Goal: Task Accomplishment & Management: Manage account settings

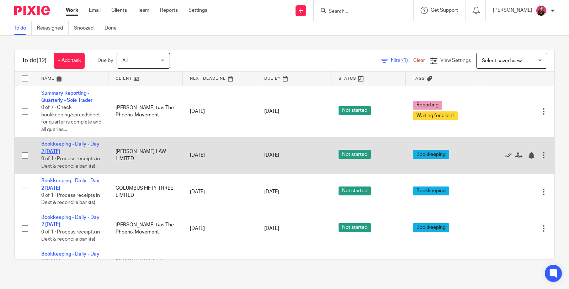
click at [70, 144] on link "Bookkeeping - Daily - Day 2 [DATE]" at bounding box center [70, 148] width 58 height 12
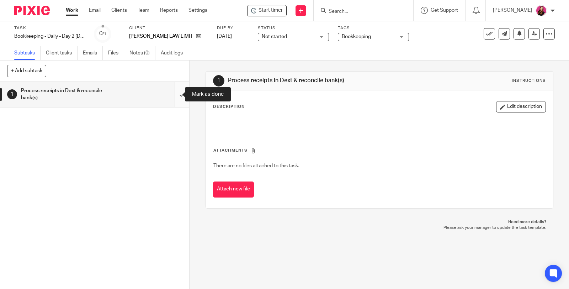
drag, startPoint x: 173, startPoint y: 93, endPoint x: 177, endPoint y: 88, distance: 6.1
click at [174, 92] on input "submit" at bounding box center [94, 94] width 189 height 25
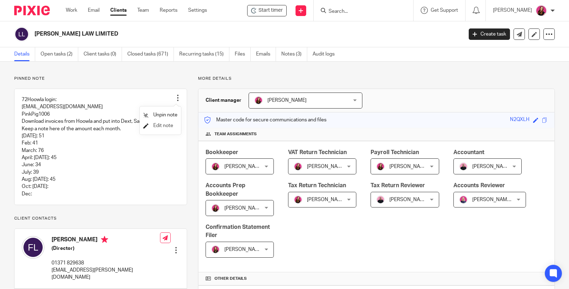
click at [171, 125] on span "Edit note" at bounding box center [163, 125] width 20 height 5
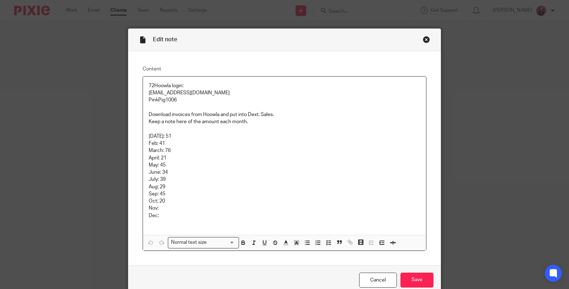
click at [166, 199] on p "Oct: 20" at bounding box center [285, 200] width 272 height 7
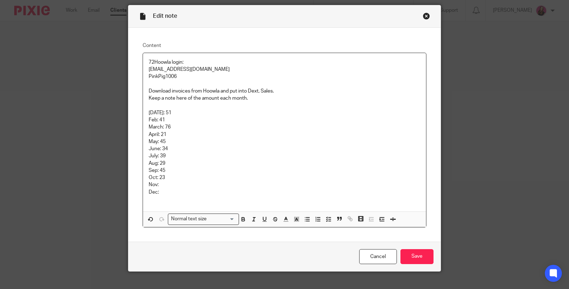
scroll to position [33, 0]
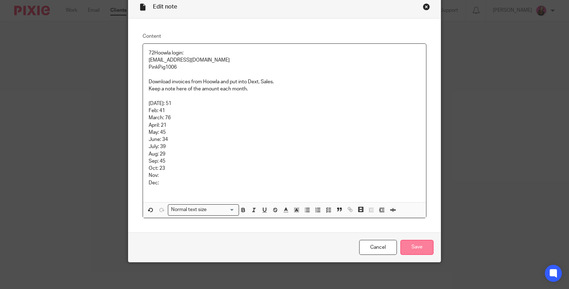
click at [423, 247] on input "Save" at bounding box center [417, 247] width 33 height 15
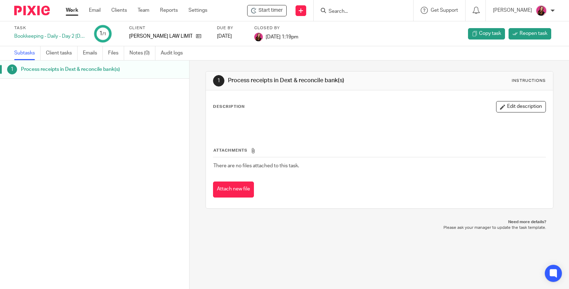
drag, startPoint x: 183, startPoint y: 37, endPoint x: 169, endPoint y: 37, distance: 13.2
click at [182, 37] on div "[PERSON_NAME] LAW LIMITED" at bounding box center [168, 36] width 79 height 7
click at [196, 35] on icon at bounding box center [198, 35] width 5 height 5
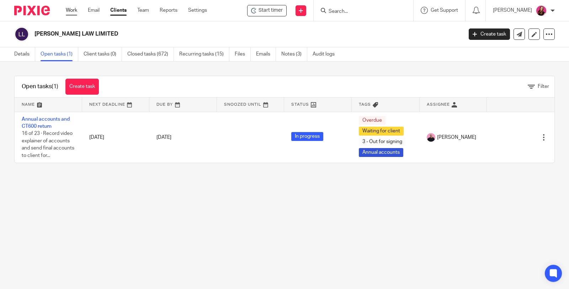
click at [74, 12] on link "Work" at bounding box center [71, 10] width 11 height 7
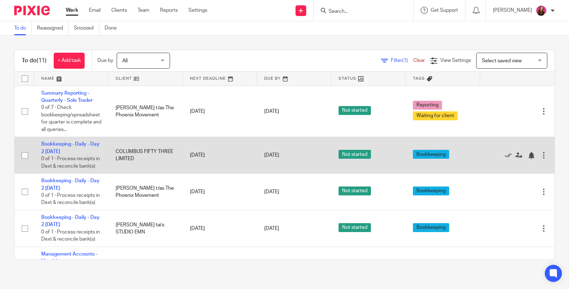
click at [70, 139] on td "Bookkeeping - Daily - Day 2 Tuesday 0 of 1 · Process receipts in Dext & reconci…" at bounding box center [71, 155] width 74 height 37
click at [505, 158] on icon at bounding box center [508, 155] width 7 height 7
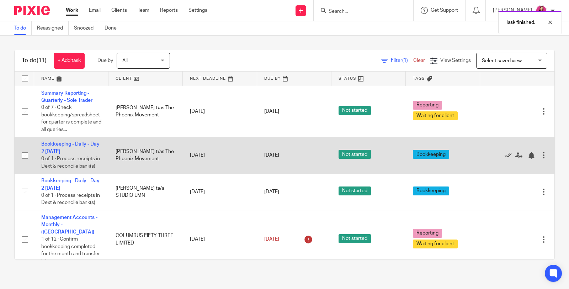
scroll to position [79, 0]
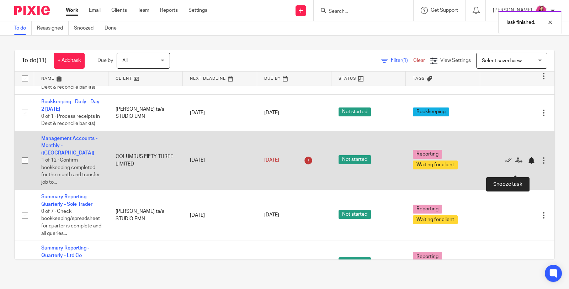
click at [528, 164] on div at bounding box center [531, 160] width 7 height 7
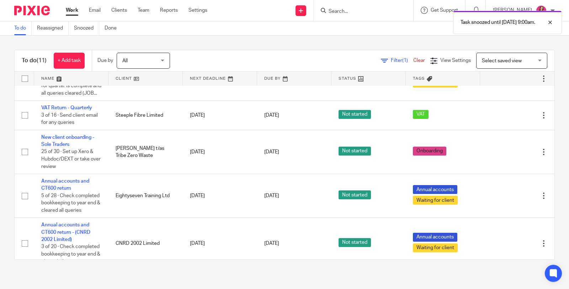
scroll to position [169, 0]
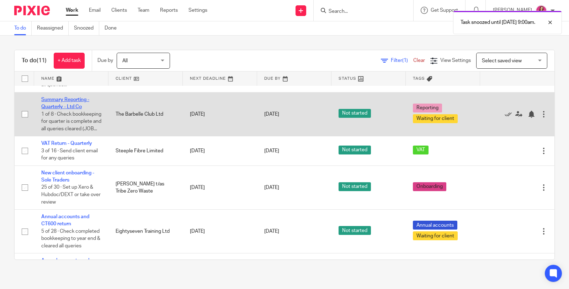
click at [79, 109] on link "Summary Reporting - Quarterly - Ltd Co" at bounding box center [65, 103] width 48 height 12
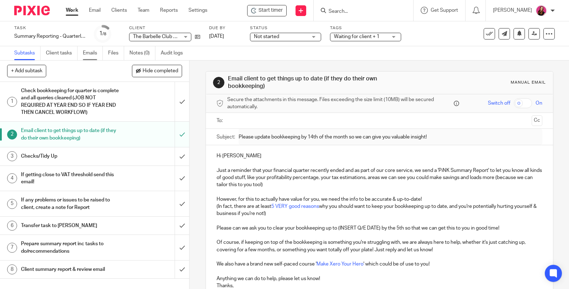
click at [93, 53] on link "Emails" at bounding box center [93, 53] width 20 height 14
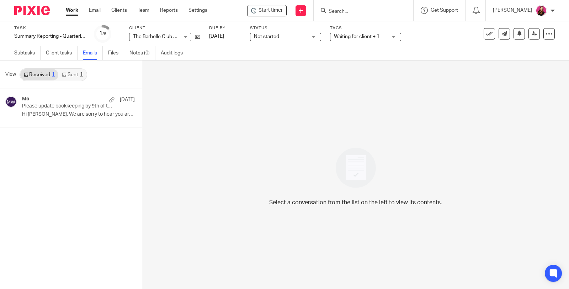
click at [78, 74] on link "Sent 1" at bounding box center [72, 74] width 28 height 11
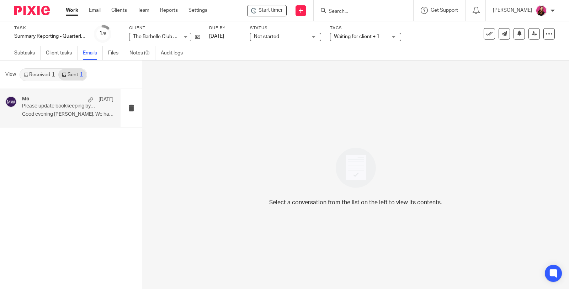
click at [76, 107] on p "Please update bookkeeping by 9th of the month so we can give you valuable insig…" at bounding box center [58, 106] width 73 height 6
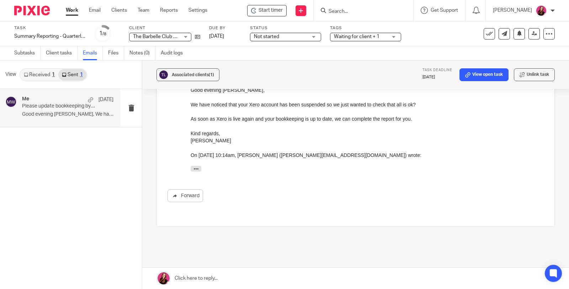
scroll to position [148, 0]
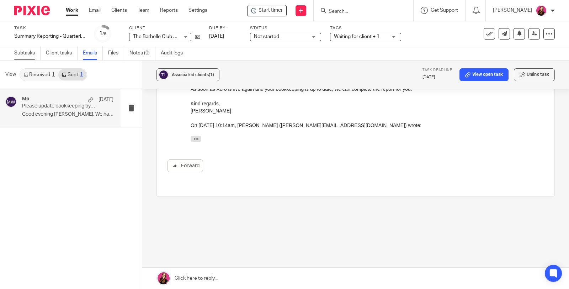
click at [30, 57] on link "Subtasks" at bounding box center [27, 53] width 26 height 14
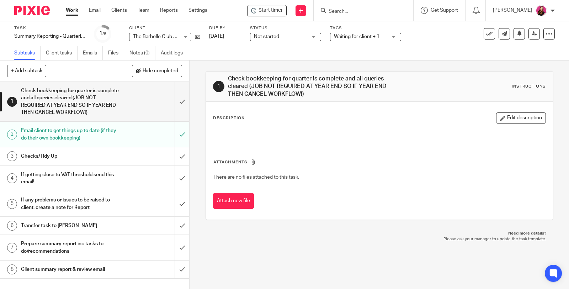
click at [56, 139] on h1 "Email client to get things up to date (if they do their own bookkeeping)" at bounding box center [70, 134] width 98 height 18
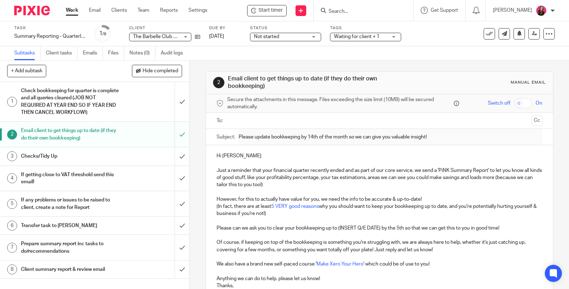
click at [292, 120] on input "text" at bounding box center [379, 121] width 299 height 8
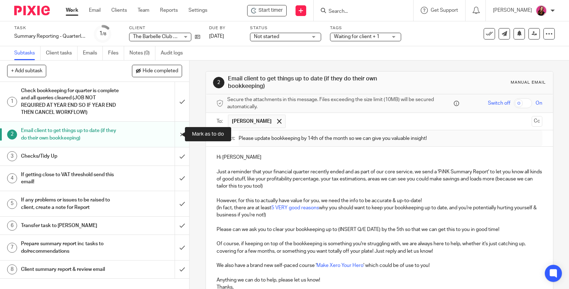
click at [174, 133] on input "submit" at bounding box center [94, 134] width 189 height 25
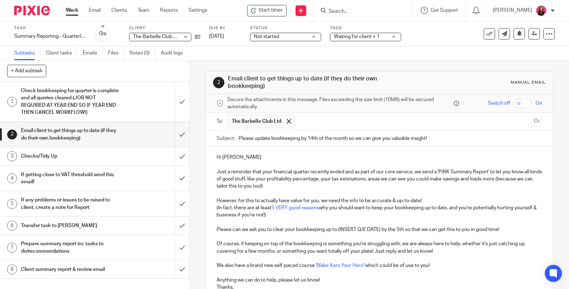
click at [310, 137] on input "Please update bookkeeping by 14th of the month so we can give you valuable insi…" at bounding box center [391, 138] width 304 height 16
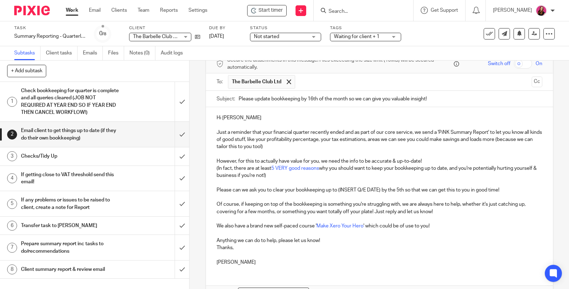
scroll to position [79, 0]
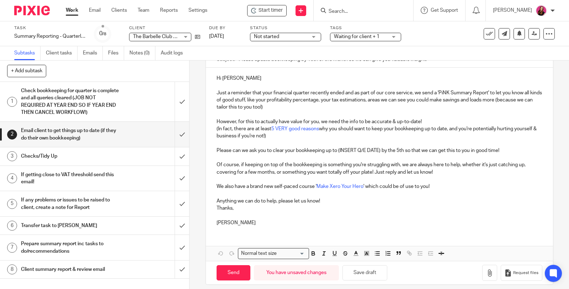
type input "Please update bookkeeping by 16th of the month so we can give you valuable insi…"
click at [379, 151] on p "Please can we ask you to clear your bookkeeping up to (INSERT Q/E DATE) by the …" at bounding box center [380, 150] width 326 height 7
click at [404, 148] on p "Please can we ask you to clear your bookkeeping up to 30th September 2025 by th…" at bounding box center [380, 150] width 326 height 7
click at [404, 149] on p "Please can we ask you to clear your bookkeeping up to 30th September 2025 by th…" at bounding box center [380, 150] width 326 height 7
click at [402, 149] on p "Please can we ask you to clear your bookkeeping up to 30th September 2025 by th…" at bounding box center [380, 150] width 326 height 7
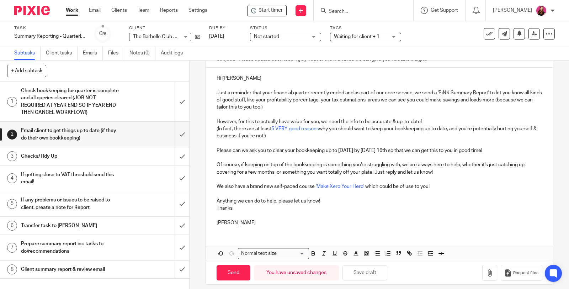
drag, startPoint x: 531, startPoint y: 148, endPoint x: 210, endPoint y: 148, distance: 320.6
click at [210, 148] on div "Hi Erin Just a reminder that your financial quarter recently ended and as part …" at bounding box center [379, 150] width 347 height 164
click at [257, 161] on p at bounding box center [380, 157] width 326 height 7
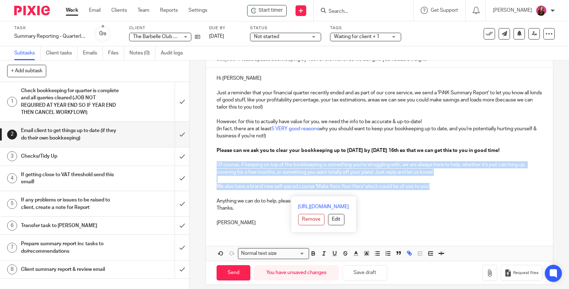
drag, startPoint x: 435, startPoint y: 193, endPoint x: 221, endPoint y: 168, distance: 215.6
click at [212, 169] on div "Hi Erin Just a reminder that your financial quarter recently ended and as part …" at bounding box center [379, 150] width 347 height 164
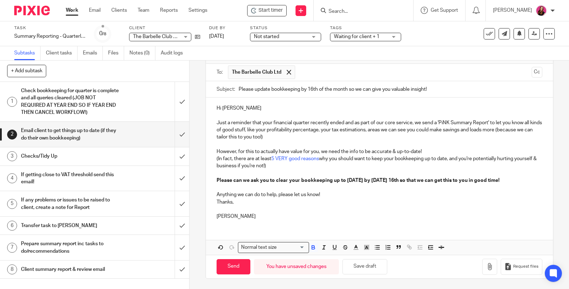
scroll to position [54, 0]
click at [232, 264] on input "Send" at bounding box center [234, 266] width 34 height 15
type input "Sent"
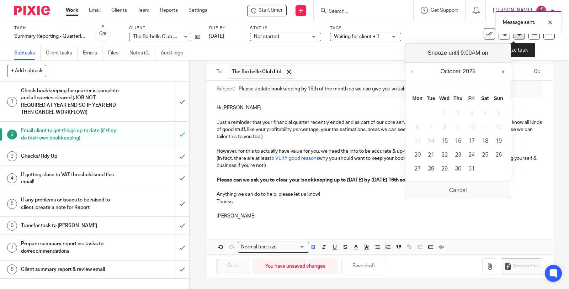
click at [514, 37] on button at bounding box center [519, 33] width 11 height 11
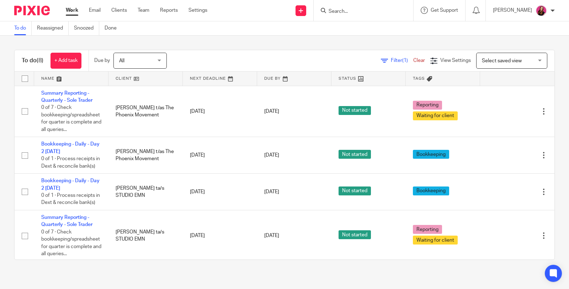
drag, startPoint x: 341, startPoint y: 8, endPoint x: 345, endPoint y: 7, distance: 4.3
click at [342, 9] on input "Search" at bounding box center [360, 12] width 64 height 6
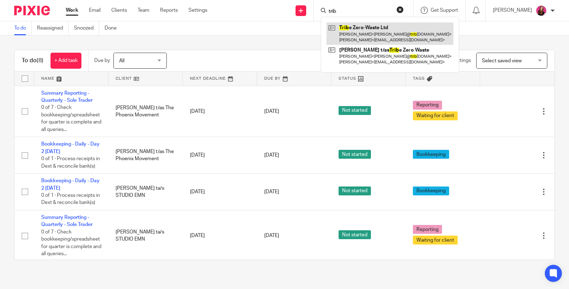
type input "trib"
click at [390, 31] on link at bounding box center [390, 33] width 127 height 22
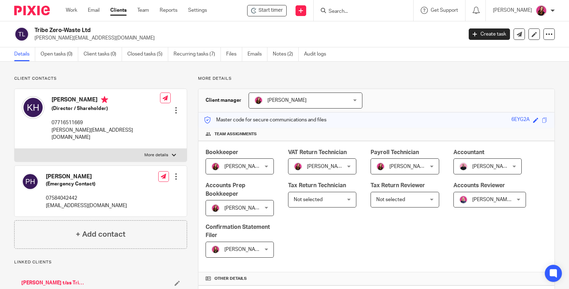
click at [350, 11] on input "Search" at bounding box center [360, 12] width 64 height 6
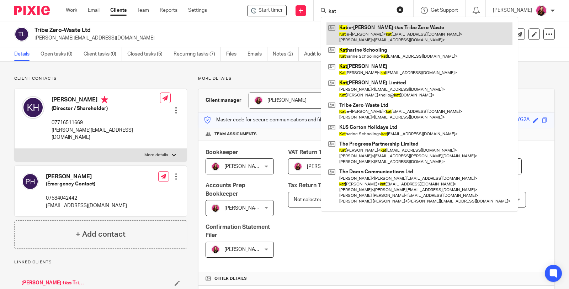
type input "kat"
click at [378, 31] on link at bounding box center [420, 33] width 186 height 22
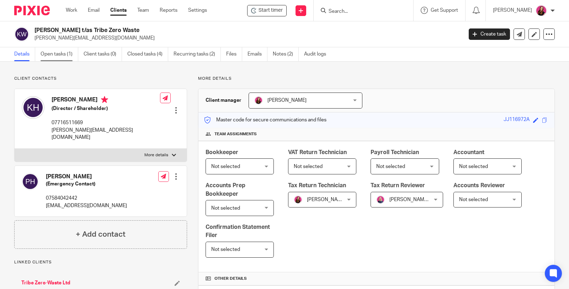
click at [58, 53] on link "Open tasks (1)" at bounding box center [60, 54] width 38 height 14
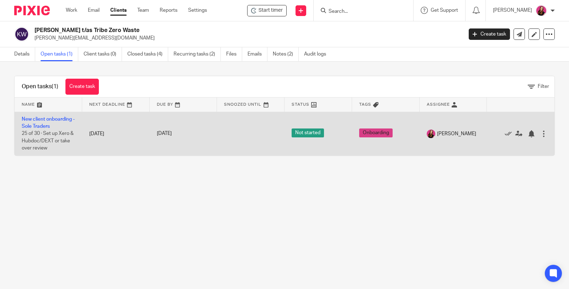
click at [47, 118] on link "New client onboarding - Sole Traders" at bounding box center [48, 123] width 53 height 12
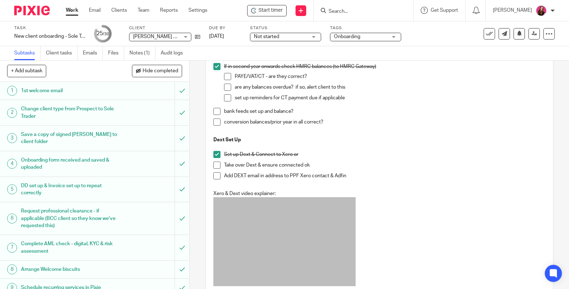
scroll to position [197, 0]
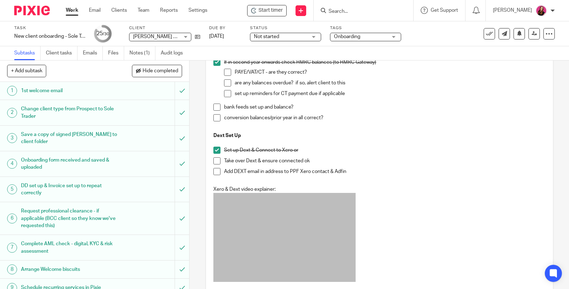
click at [215, 160] on span at bounding box center [216, 160] width 7 height 7
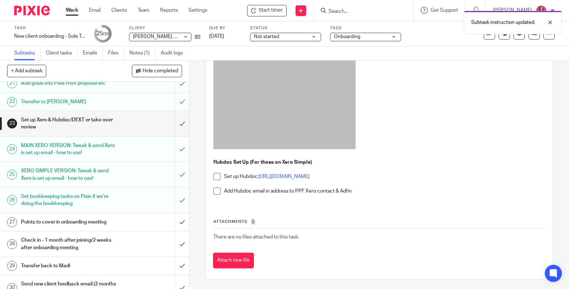
scroll to position [496, 0]
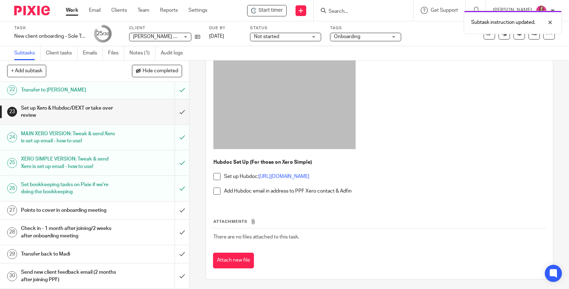
click at [120, 210] on div "Points to cover in onboarding meeting" at bounding box center [94, 210] width 147 height 11
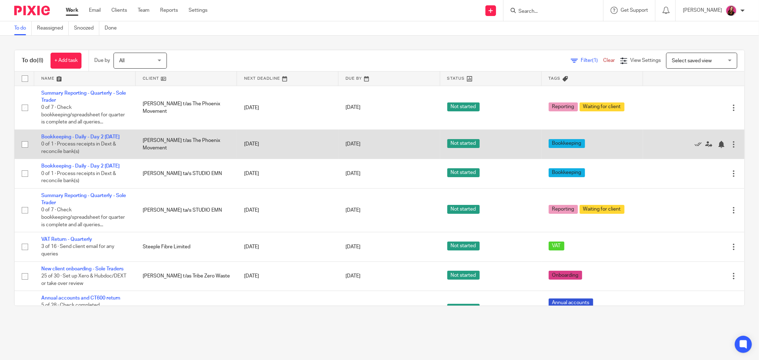
scroll to position [39, 0]
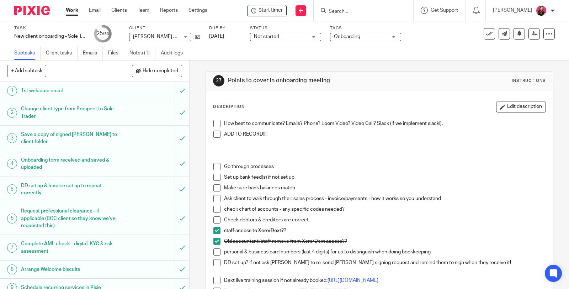
click at [215, 123] on span at bounding box center [216, 123] width 7 height 7
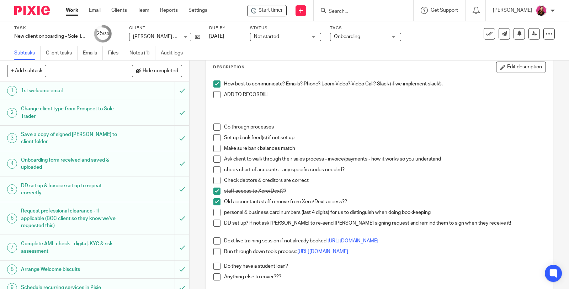
scroll to position [79, 0]
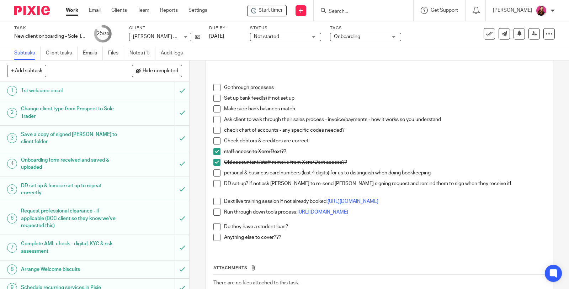
click at [216, 182] on span at bounding box center [216, 183] width 7 height 7
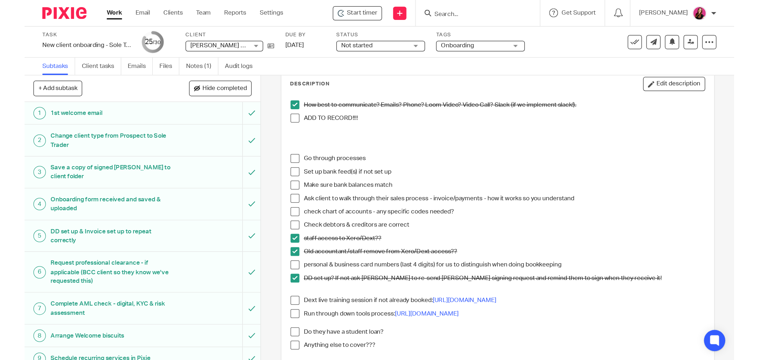
scroll to position [39, 0]
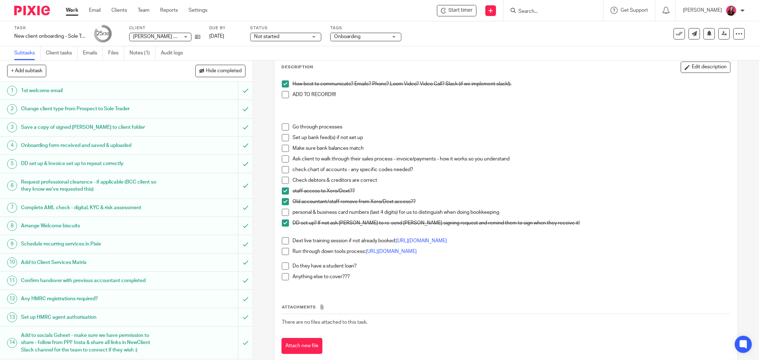
click at [284, 169] on span at bounding box center [285, 169] width 7 height 7
click at [282, 159] on span at bounding box center [285, 158] width 7 height 7
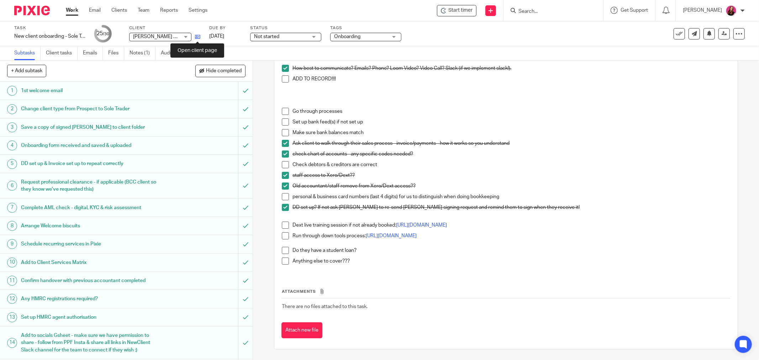
click at [197, 39] on icon at bounding box center [197, 36] width 5 height 5
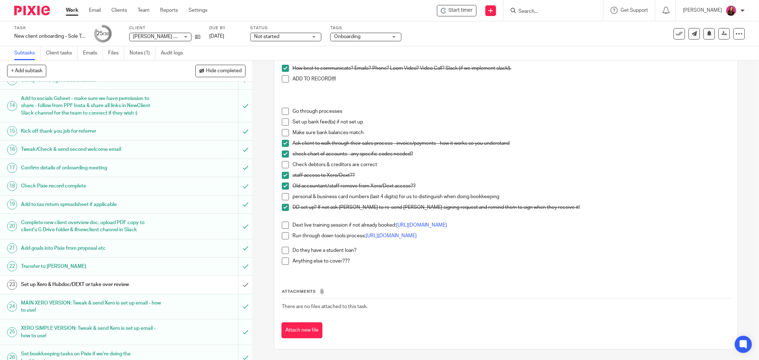
scroll to position [336, 0]
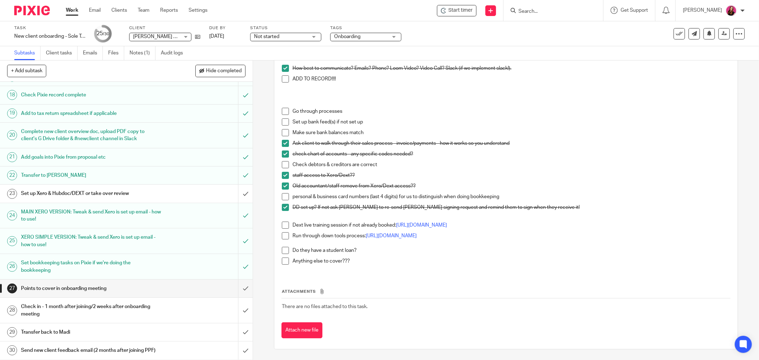
click at [282, 108] on span at bounding box center [285, 111] width 7 height 7
click at [284, 118] on span at bounding box center [285, 121] width 7 height 7
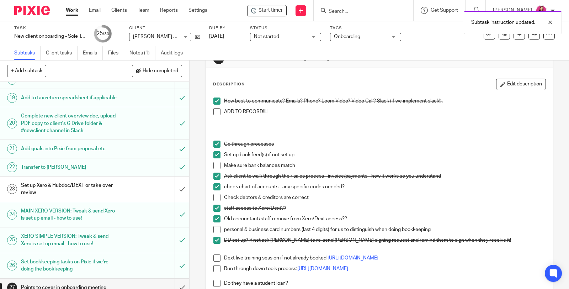
scroll to position [409, 0]
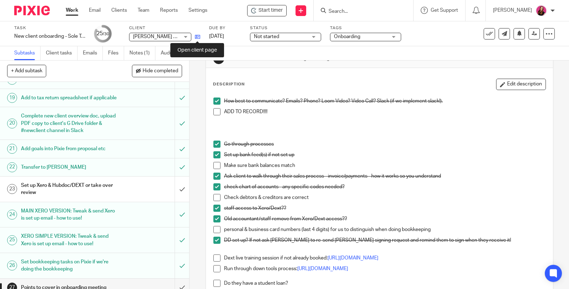
click at [198, 36] on icon at bounding box center [197, 36] width 5 height 5
click at [215, 112] on span at bounding box center [216, 111] width 7 height 7
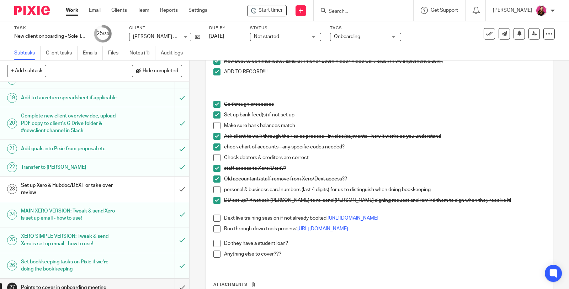
click at [216, 192] on span at bounding box center [216, 189] width 7 height 7
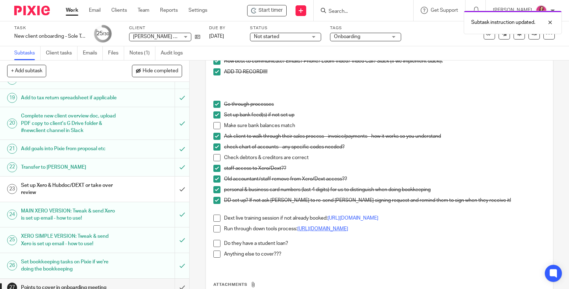
click at [320, 229] on link "https://www.canva.com/design/DAD6v7mJduc/YmDaUPXaB2IrtzWVblivyw/edit?utm_conten…" at bounding box center [322, 228] width 51 height 5
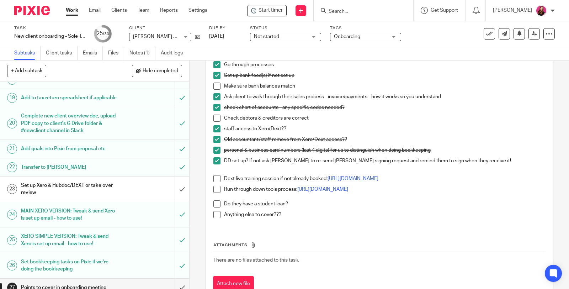
click at [213, 218] on span at bounding box center [216, 214] width 7 height 7
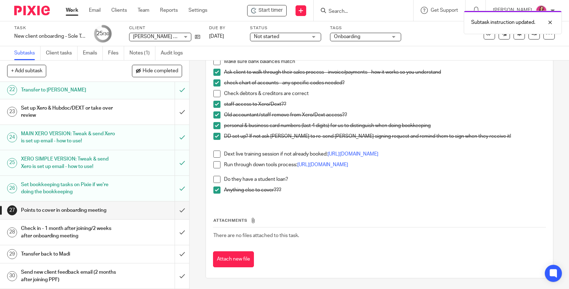
scroll to position [496, 0]
click at [104, 210] on h1 "Points to cover in onboarding meeting" at bounding box center [70, 210] width 98 height 11
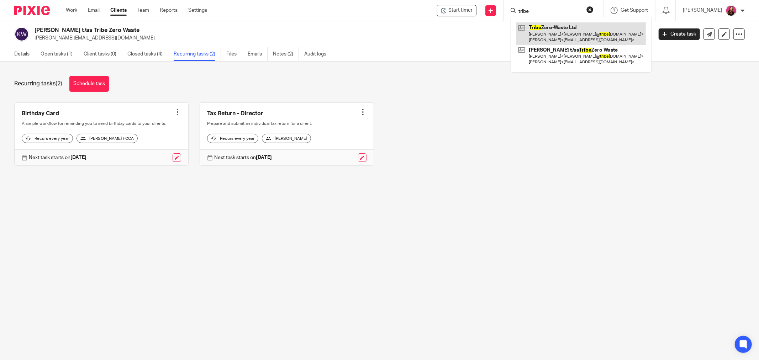
type input "tribe"
click at [547, 32] on link at bounding box center [581, 33] width 130 height 22
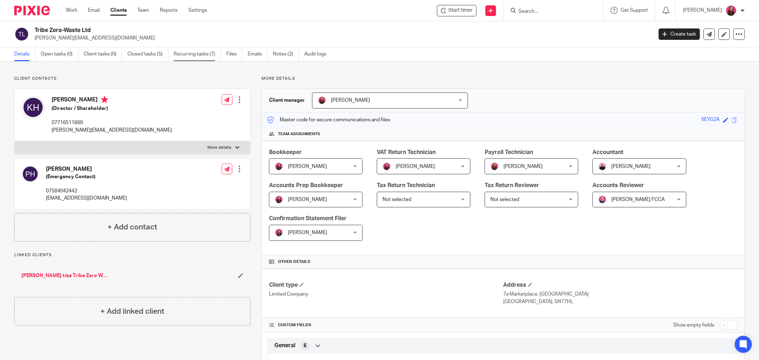
click at [201, 54] on link "Recurring tasks (7)" at bounding box center [197, 54] width 47 height 14
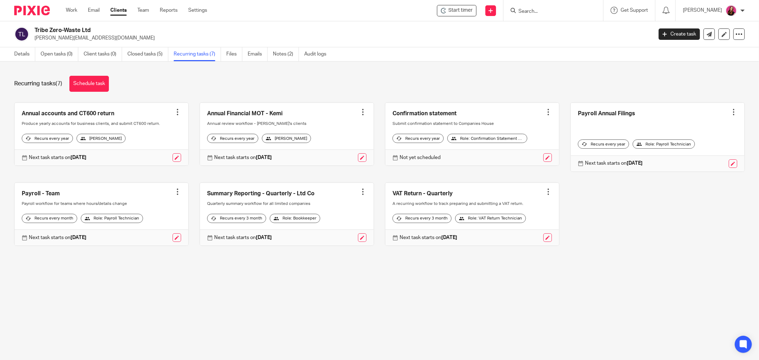
click at [44, 196] on link at bounding box center [102, 214] width 174 height 63
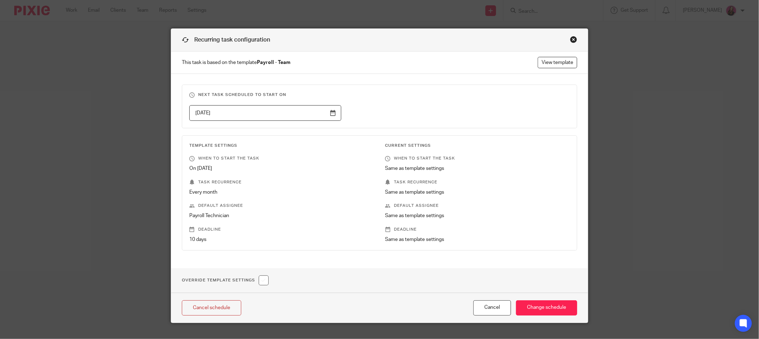
drag, startPoint x: 568, startPoint y: 40, endPoint x: 621, endPoint y: 39, distance: 52.7
click at [570, 40] on div "Close this dialog window" at bounding box center [573, 39] width 7 height 7
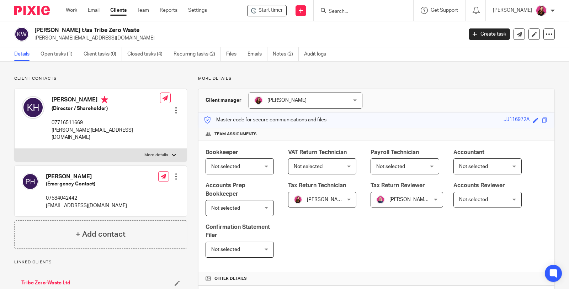
scroll to position [237, 0]
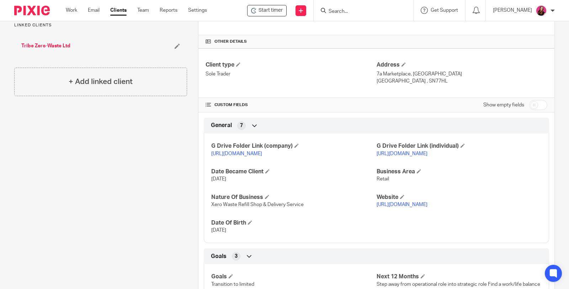
click at [529, 104] on input "checkbox" at bounding box center [538, 105] width 18 height 10
checkbox input "true"
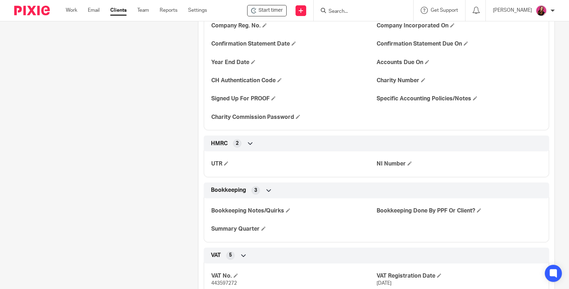
scroll to position [712, 0]
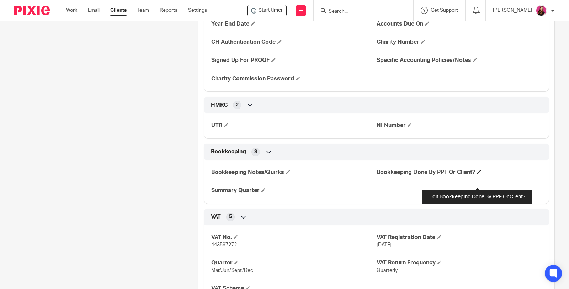
click at [477, 174] on span at bounding box center [479, 172] width 4 height 4
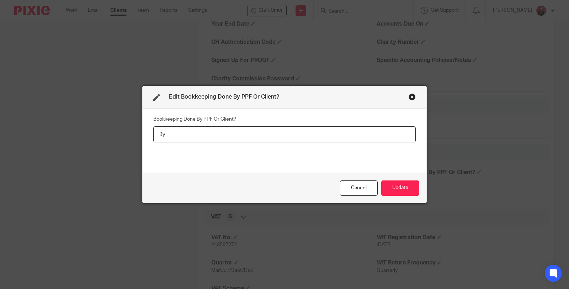
type input "B"
type input "Client"
click at [398, 188] on button "Update" at bounding box center [400, 187] width 38 height 15
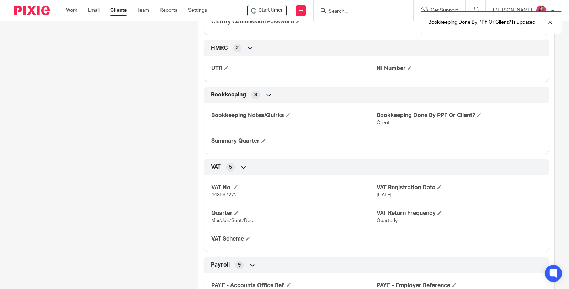
scroll to position [791, 0]
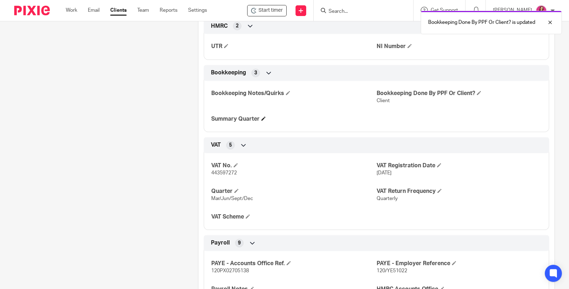
click at [262, 123] on h4 "Summary Quarter" at bounding box center [293, 118] width 165 height 7
click at [262, 121] on span at bounding box center [264, 118] width 4 height 4
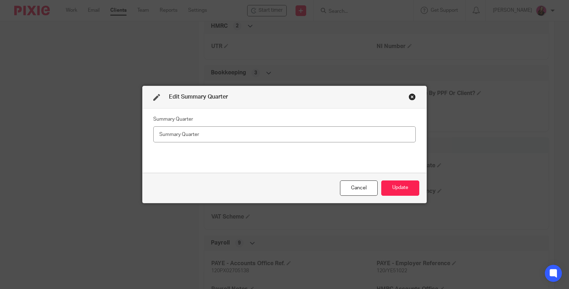
click at [410, 98] on div "Close this dialog window" at bounding box center [412, 96] width 7 height 7
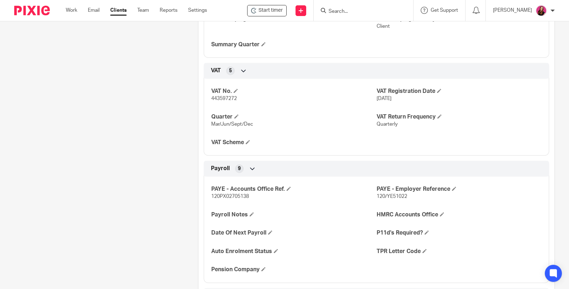
scroll to position [870, 0]
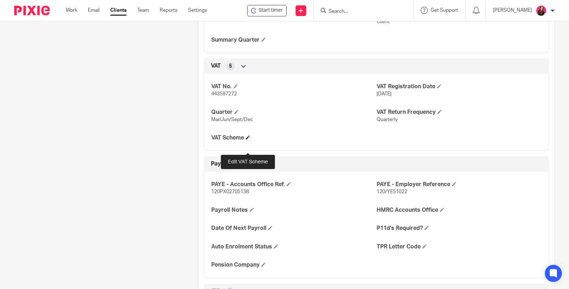
click at [248, 139] on span at bounding box center [248, 137] width 4 height 4
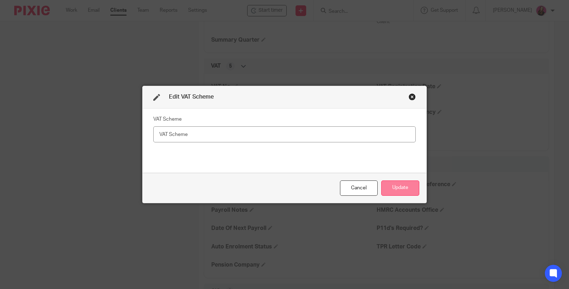
click at [400, 189] on button "Update" at bounding box center [400, 187] width 38 height 15
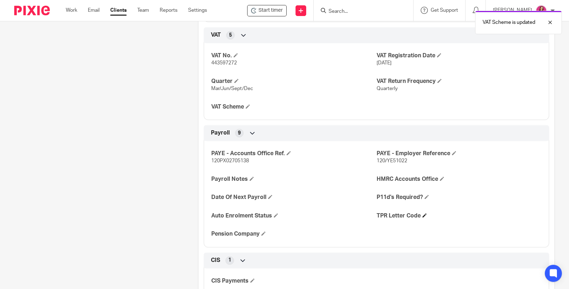
scroll to position [949, 0]
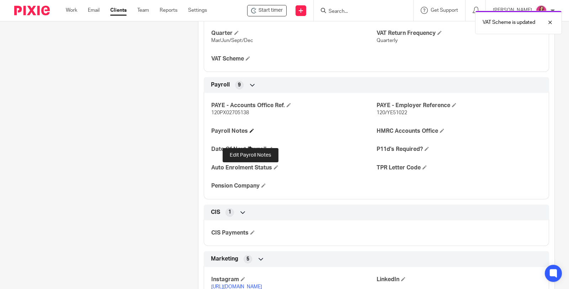
click at [250, 133] on span at bounding box center [252, 130] width 4 height 4
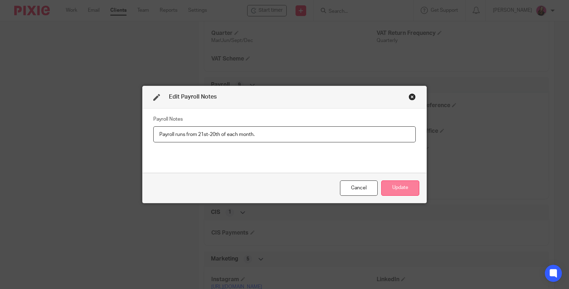
type input "Payroll runs from 21st-20th of each month."
click at [397, 189] on button "Update" at bounding box center [400, 187] width 38 height 15
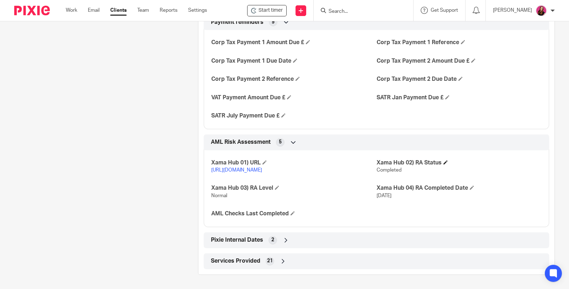
scroll to position [1308, 0]
click at [284, 239] on icon at bounding box center [286, 240] width 7 height 7
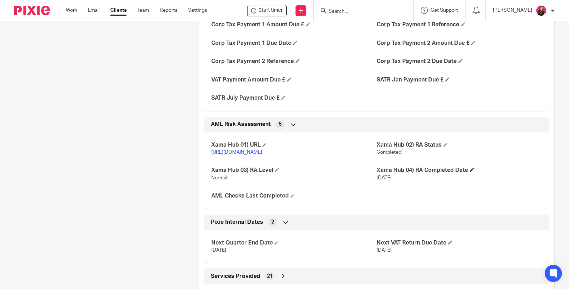
scroll to position [1341, 0]
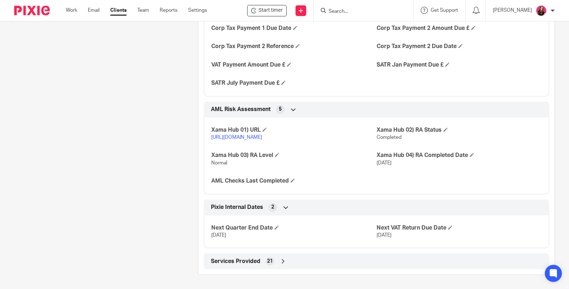
click at [280, 260] on icon at bounding box center [283, 261] width 7 height 7
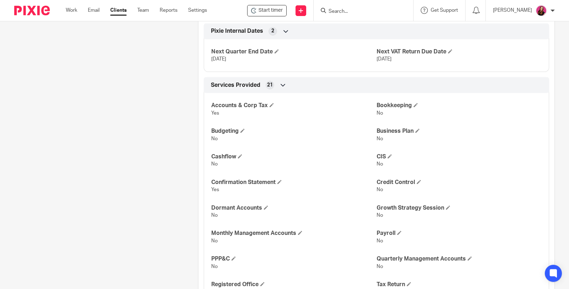
scroll to position [1539, 0]
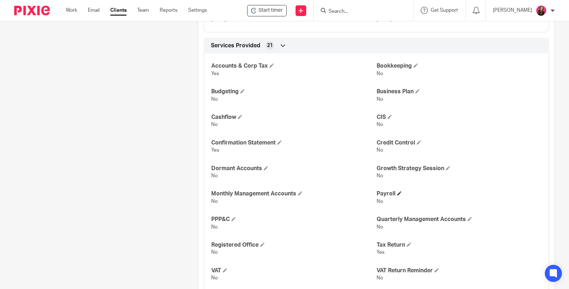
click at [394, 197] on h4 "Payroll" at bounding box center [459, 193] width 165 height 7
click at [397, 195] on span at bounding box center [399, 193] width 4 height 4
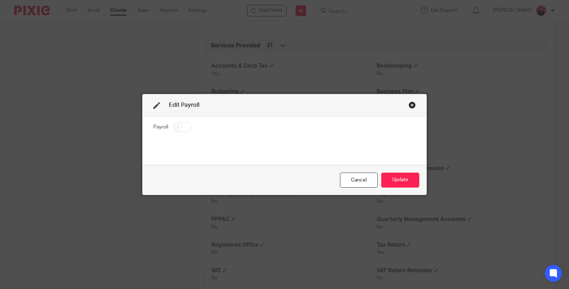
drag, startPoint x: 174, startPoint y: 128, endPoint x: 178, endPoint y: 128, distance: 4.3
click at [174, 128] on input "checkbox" at bounding box center [182, 127] width 18 height 10
checkbox input "true"
click at [410, 184] on button "Update" at bounding box center [400, 180] width 38 height 15
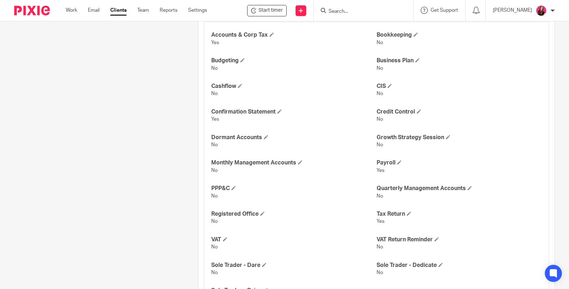
scroll to position [1581, 0]
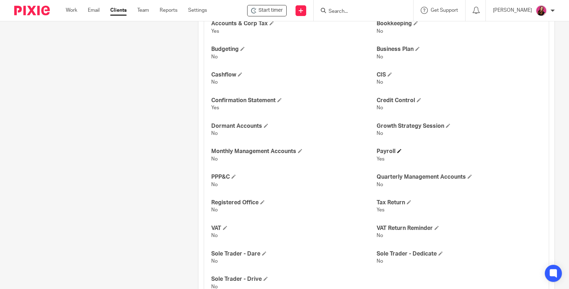
click at [394, 155] on h4 "Payroll" at bounding box center [459, 151] width 165 height 7
click at [395, 155] on h4 "Payroll" at bounding box center [459, 151] width 165 height 7
click at [397, 153] on span at bounding box center [399, 151] width 4 height 4
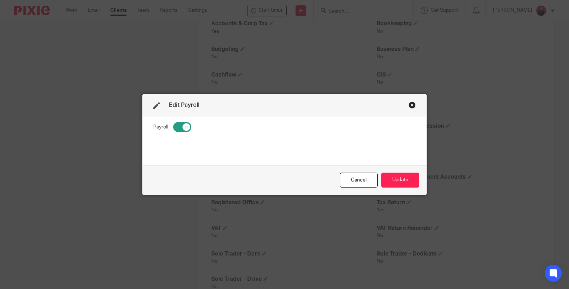
click at [183, 128] on input "checkbox" at bounding box center [182, 127] width 18 height 10
checkbox input "false"
click at [399, 181] on button "Update" at bounding box center [400, 180] width 38 height 15
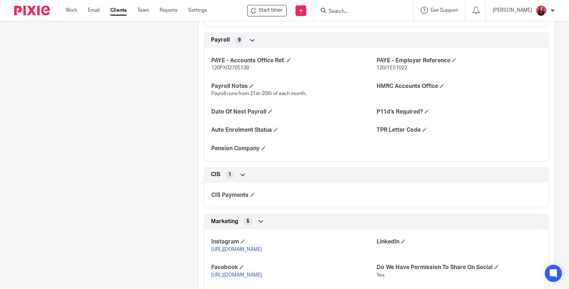
scroll to position [988, 0]
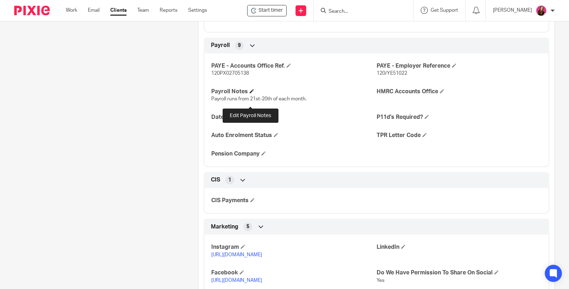
click at [250, 93] on span at bounding box center [252, 91] width 4 height 4
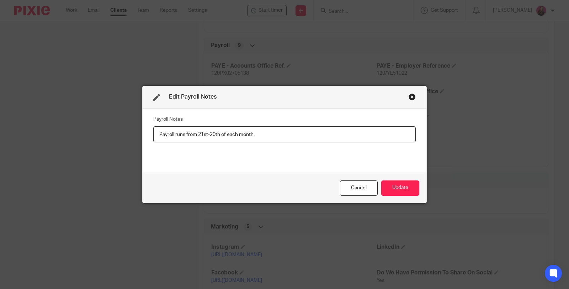
drag, startPoint x: 257, startPoint y: 134, endPoint x: 113, endPoint y: 129, distance: 144.5
click at [113, 132] on div "Edit Payroll Notes Payroll Notes Payroll runs from 21st-20th of each month. Can…" at bounding box center [284, 144] width 569 height 289
drag, startPoint x: 395, startPoint y: 188, endPoint x: 381, endPoint y: 165, distance: 26.9
click at [395, 188] on button "Update" at bounding box center [400, 187] width 38 height 15
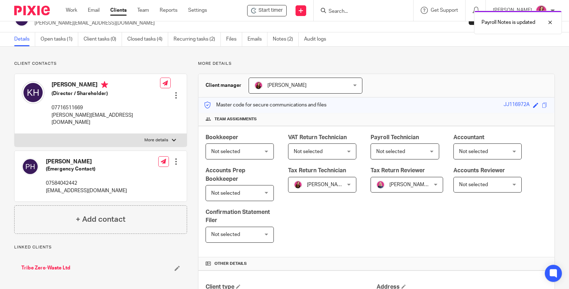
scroll to position [0, 0]
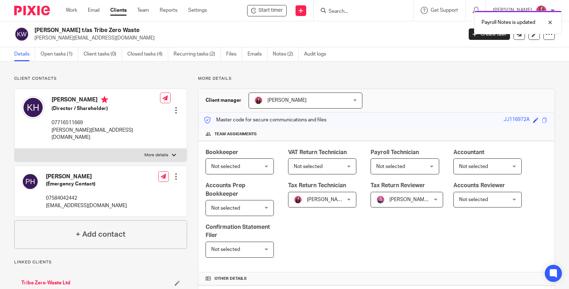
click at [63, 279] on link "Tribe Zero-Waste Ltd" at bounding box center [45, 282] width 49 height 7
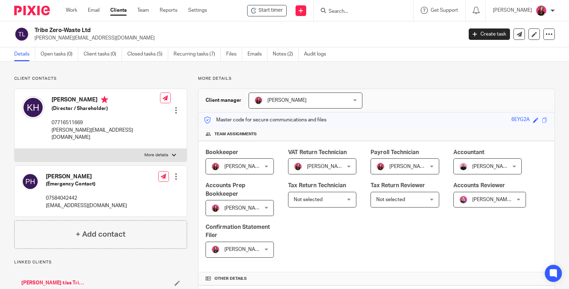
scroll to position [118, 0]
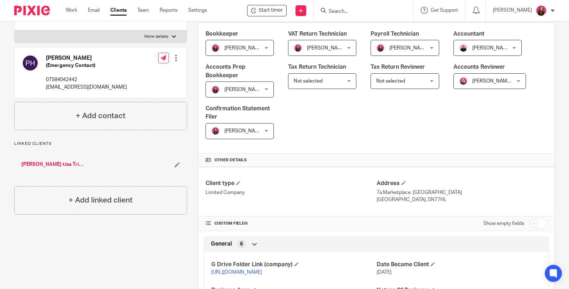
click at [265, 47] on div "Michaela White Michaela White" at bounding box center [240, 48] width 68 height 16
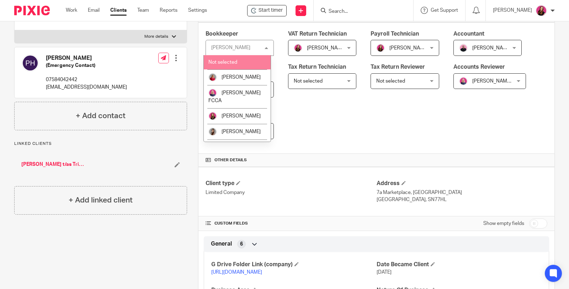
click at [246, 63] on li "Not selected" at bounding box center [237, 62] width 67 height 15
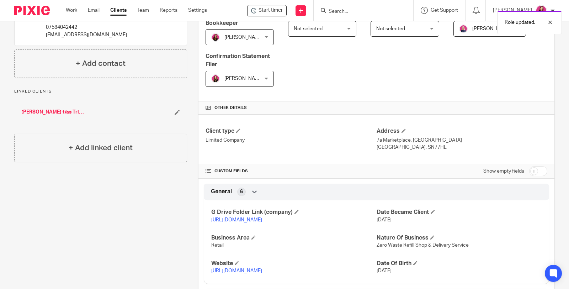
scroll to position [197, 0]
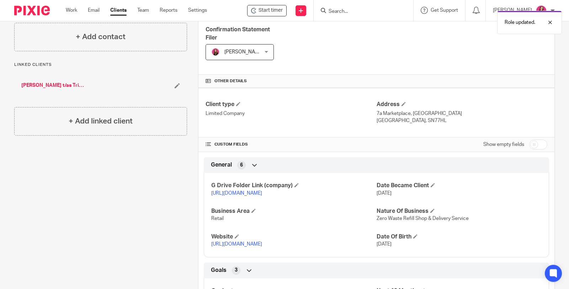
click at [529, 143] on input "checkbox" at bounding box center [538, 144] width 18 height 10
checkbox input "true"
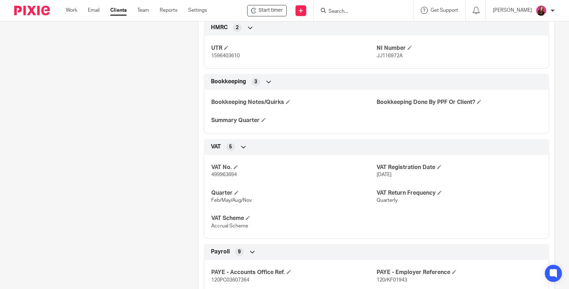
scroll to position [830, 0]
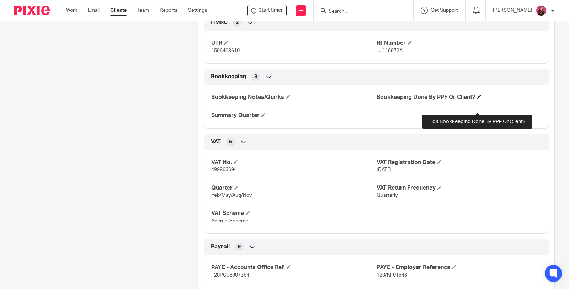
click at [477, 99] on span at bounding box center [479, 97] width 4 height 4
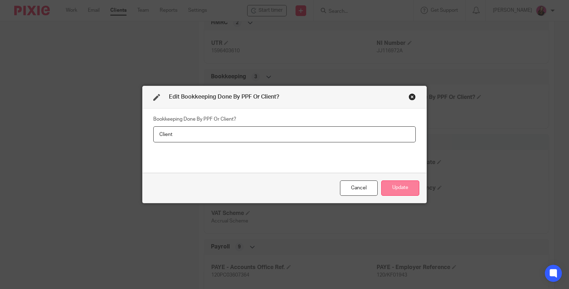
type input "Client"
drag, startPoint x: 392, startPoint y: 190, endPoint x: 395, endPoint y: 188, distance: 3.8
click at [392, 190] on button "Update" at bounding box center [400, 187] width 38 height 15
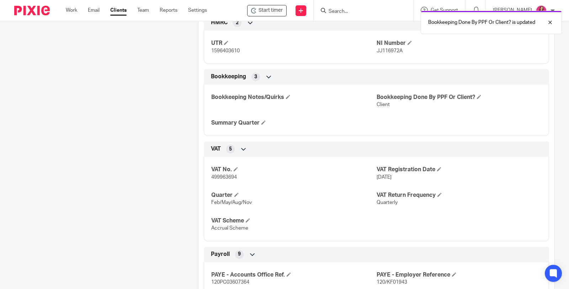
click at [412, 181] on p "1 Sep 2025" at bounding box center [459, 177] width 165 height 7
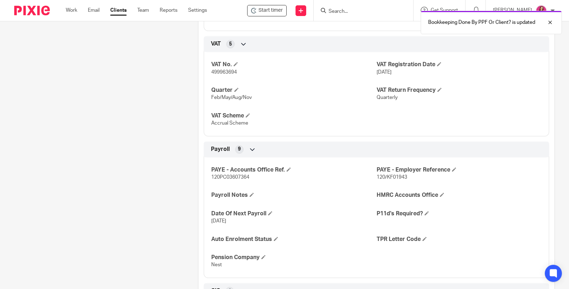
scroll to position [949, 0]
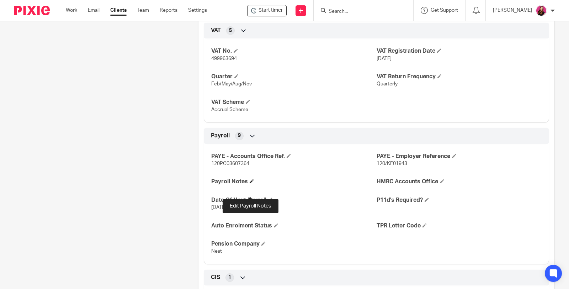
click at [250, 183] on span at bounding box center [252, 181] width 4 height 4
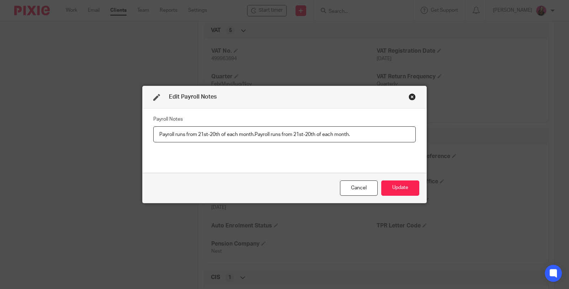
drag, startPoint x: 355, startPoint y: 136, endPoint x: 253, endPoint y: 134, distance: 101.4
click at [253, 134] on input "Payroll runs from 21st-20th of each month.Payroll runs from 21st-20th of each m…" at bounding box center [284, 134] width 263 height 16
type input "Payroll runs from 21st-20th of each month."
drag, startPoint x: 391, startPoint y: 191, endPoint x: 395, endPoint y: 187, distance: 5.3
click at [392, 190] on button "Update" at bounding box center [400, 187] width 38 height 15
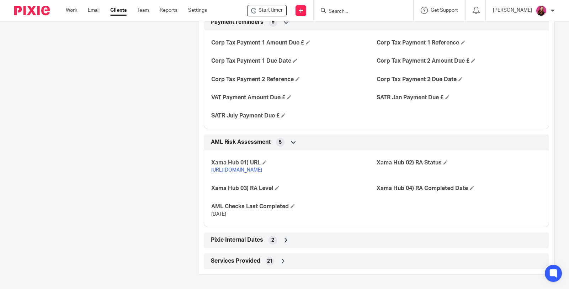
scroll to position [1374, 0]
click at [286, 241] on icon at bounding box center [286, 240] width 7 height 7
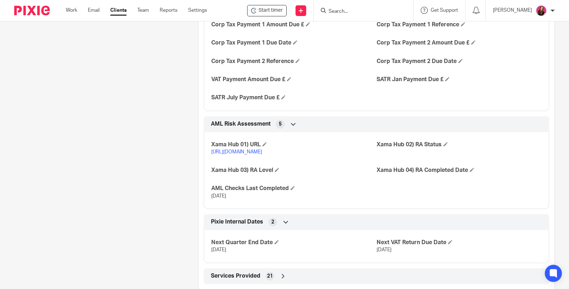
scroll to position [1406, 0]
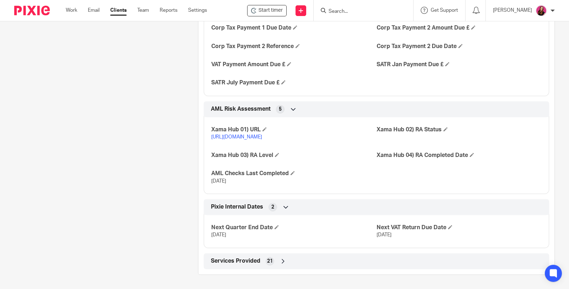
click at [280, 261] on icon at bounding box center [283, 261] width 7 height 7
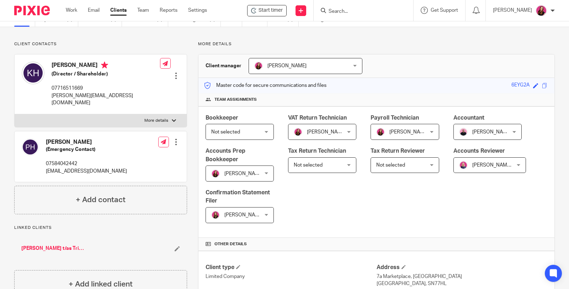
scroll to position [0, 0]
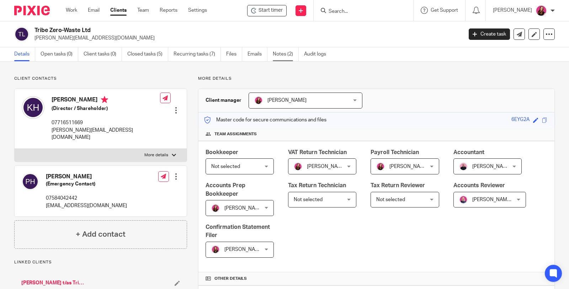
click at [279, 57] on link "Notes (2)" at bounding box center [286, 54] width 26 height 14
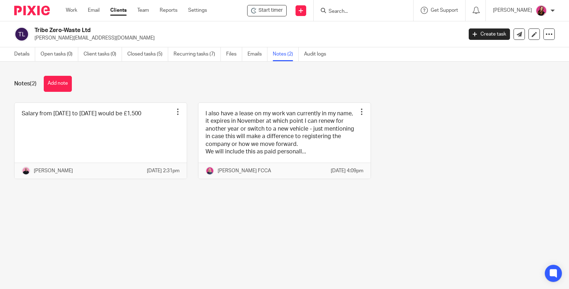
drag, startPoint x: 59, startPoint y: 90, endPoint x: 68, endPoint y: 87, distance: 9.3
click at [59, 90] on button "Add note" at bounding box center [58, 84] width 28 height 16
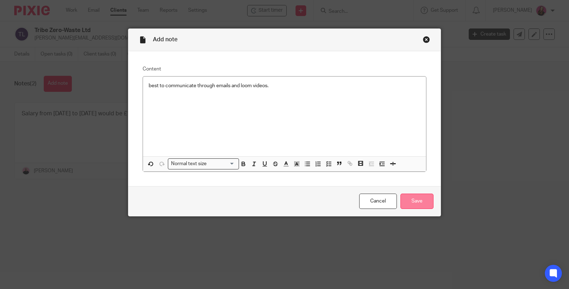
click at [413, 201] on input "Save" at bounding box center [417, 201] width 33 height 15
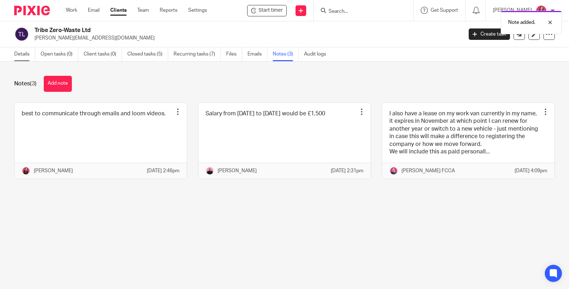
click at [25, 56] on link "Details" at bounding box center [24, 54] width 21 height 14
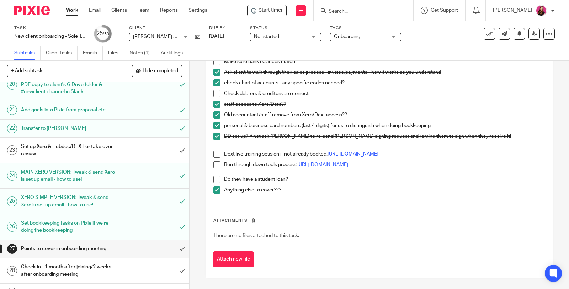
scroll to position [474, 0]
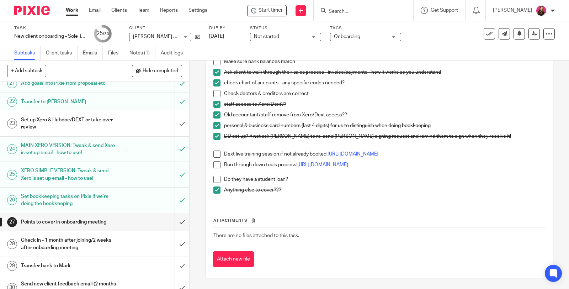
click at [106, 133] on h1 "Set up Xero & Hubdoc/DEXT or take over review" at bounding box center [70, 124] width 98 height 18
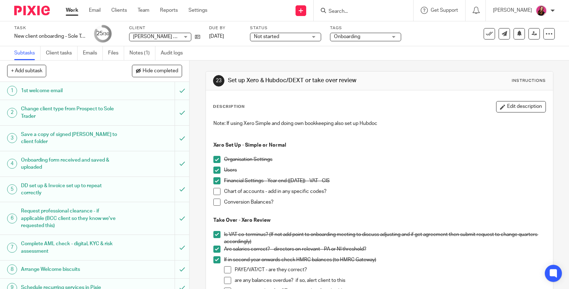
scroll to position [79, 0]
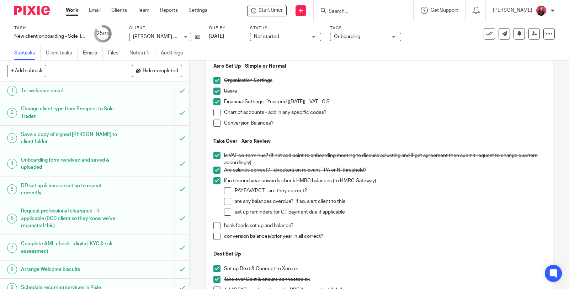
click at [216, 112] on span at bounding box center [216, 112] width 7 height 7
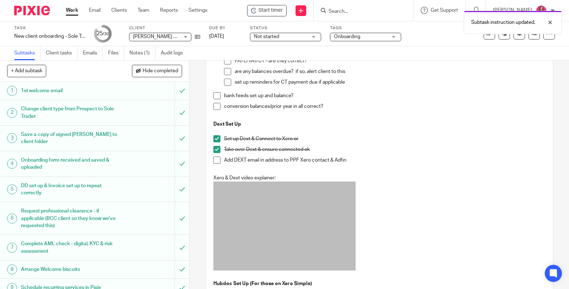
scroll to position [237, 0]
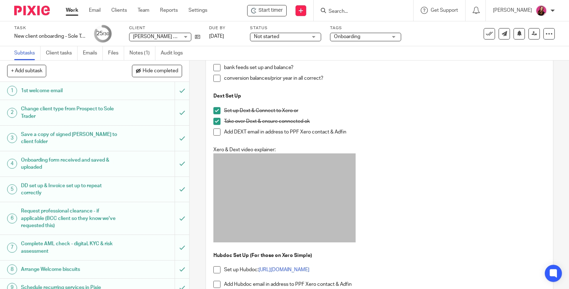
click at [215, 131] on span at bounding box center [216, 131] width 7 height 7
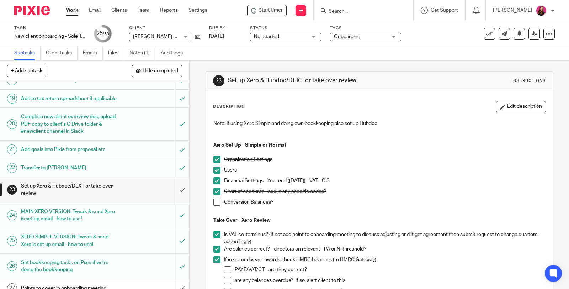
scroll to position [435, 0]
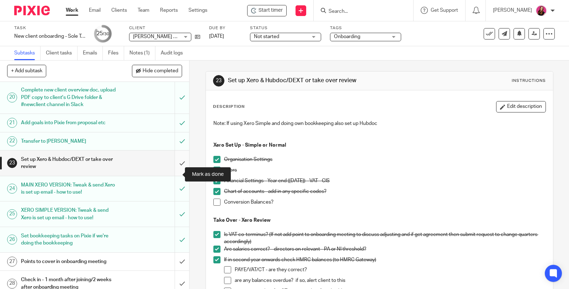
drag, startPoint x: 175, startPoint y: 173, endPoint x: 169, endPoint y: 173, distance: 6.1
click at [175, 173] on input "submit" at bounding box center [94, 163] width 189 height 25
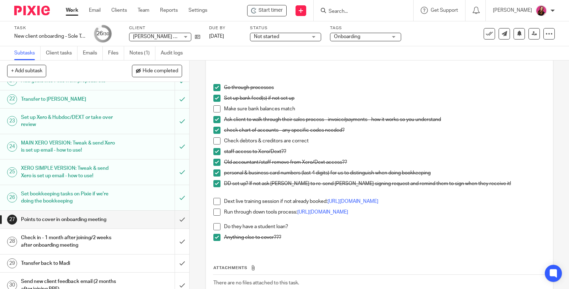
scroll to position [496, 0]
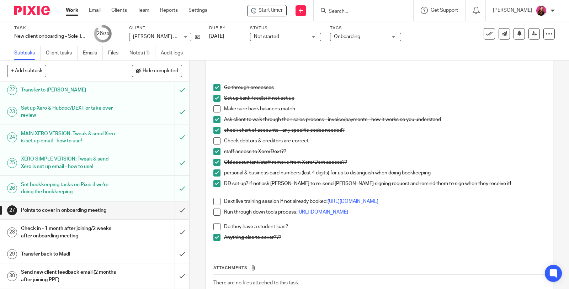
click at [73, 112] on h1 "Set up Xero & Hubdoc/DEXT or take over review" at bounding box center [70, 112] width 98 height 18
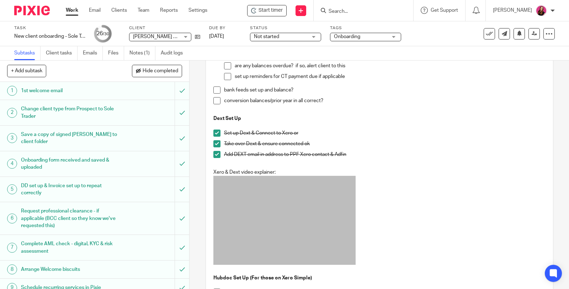
scroll to position [237, 0]
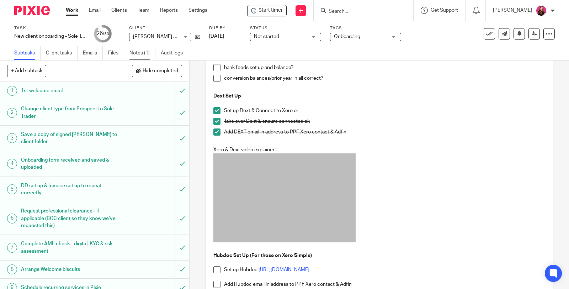
click at [138, 55] on link "Notes (1)" at bounding box center [143, 53] width 26 height 14
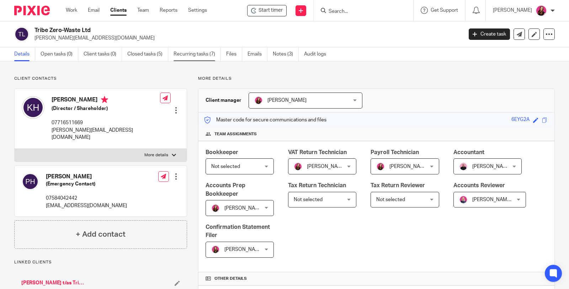
click at [199, 55] on link "Recurring tasks (7)" at bounding box center [197, 54] width 47 height 14
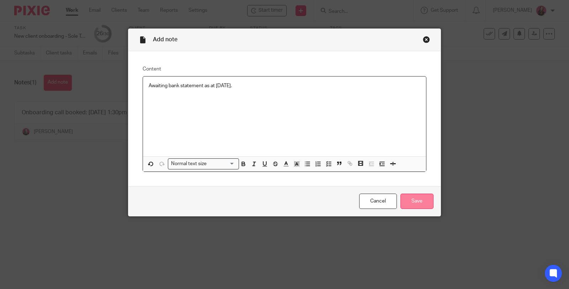
drag, startPoint x: 421, startPoint y: 204, endPoint x: 417, endPoint y: 200, distance: 5.6
click at [421, 204] on input "Save" at bounding box center [417, 201] width 33 height 15
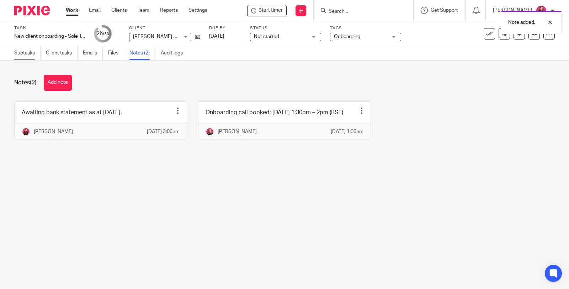
click at [29, 55] on link "Subtasks" at bounding box center [27, 53] width 26 height 14
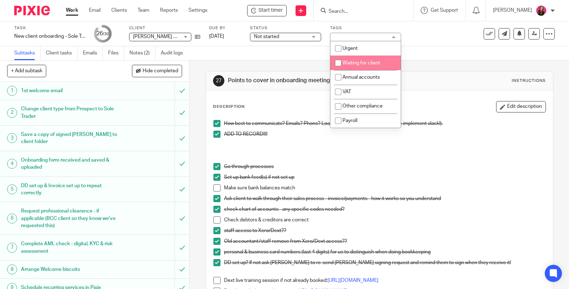
click at [364, 62] on span "Waiting for client" at bounding box center [362, 62] width 38 height 5
checkbox input "true"
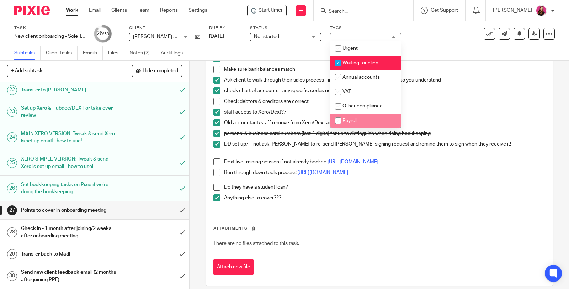
scroll to position [496, 0]
click at [348, 174] on link "https://www.canva.com/design/DAD6v7mJduc/YmDaUPXaB2IrtzWVblivyw/edit?utm_conten…" at bounding box center [322, 172] width 51 height 5
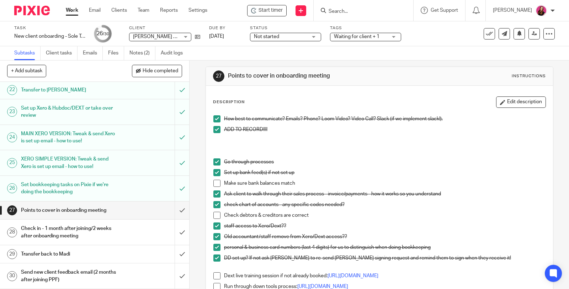
scroll to position [0, 0]
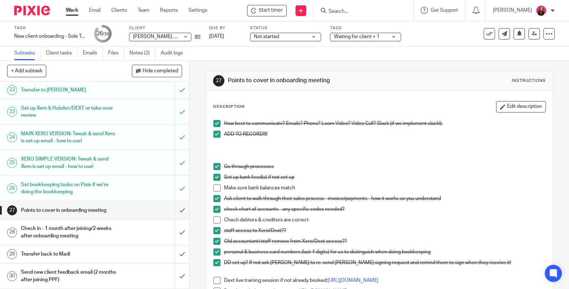
click at [74, 111] on h1 "Set up Xero & Hubdoc/DEXT or take over review" at bounding box center [70, 112] width 98 height 18
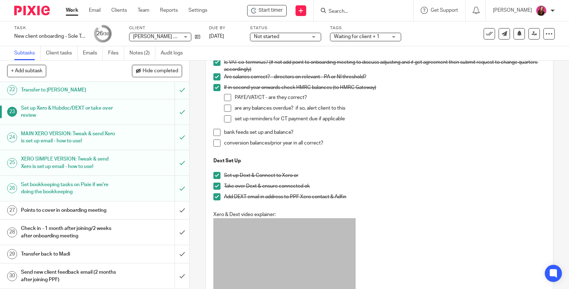
scroll to position [133, 0]
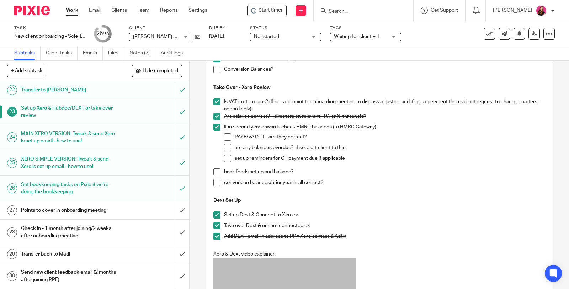
click at [84, 215] on h1 "Points to cover in onboarding meeting" at bounding box center [70, 210] width 98 height 11
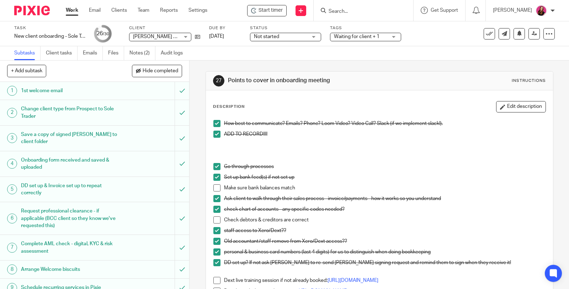
scroll to position [118, 0]
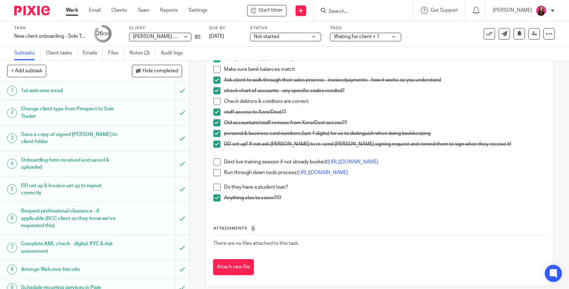
drag, startPoint x: 397, startPoint y: 161, endPoint x: 220, endPoint y: 160, distance: 177.2
click at [224, 164] on p "Dext live training session if not already booked: https://info.dext.com/ct-emea" at bounding box center [385, 161] width 322 height 7
copy p "Dext live training session if not already booked: https://info.dext.com/ct-emea"
click at [213, 161] on span at bounding box center [216, 161] width 7 height 7
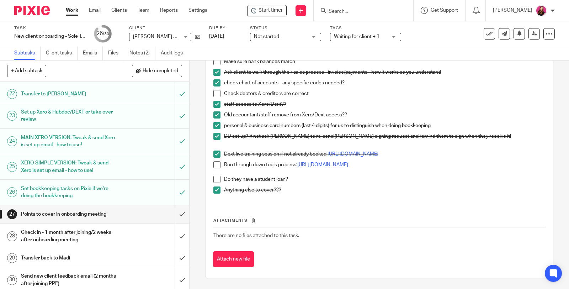
scroll to position [496, 0]
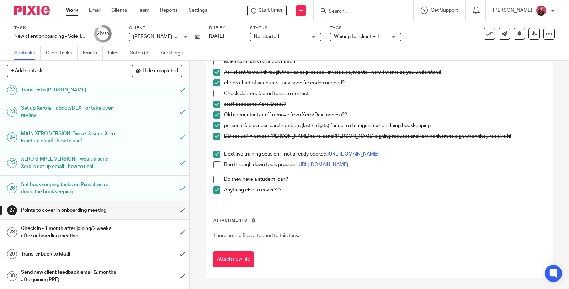
click at [94, 228] on h1 "Check in - 1 month after joining/2 weeks after onboarding meeting" at bounding box center [70, 232] width 98 height 18
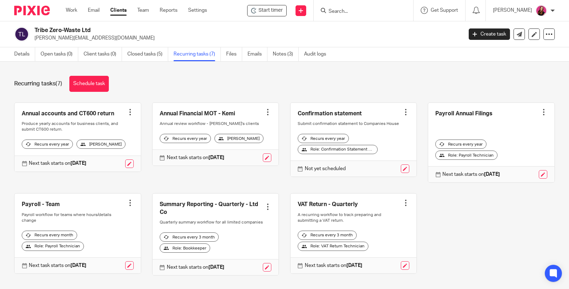
click at [229, 208] on link at bounding box center [216, 234] width 126 height 81
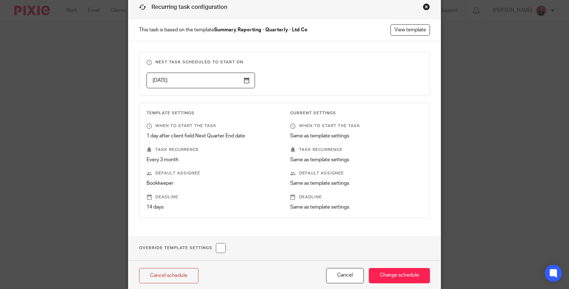
scroll to position [61, 0]
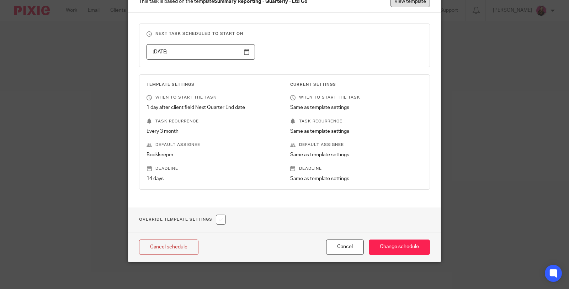
click at [415, 4] on link "View template" at bounding box center [410, 1] width 39 height 11
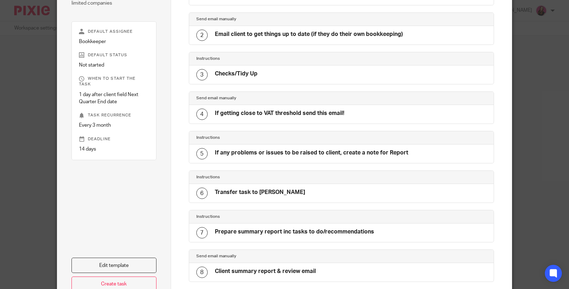
scroll to position [158, 0]
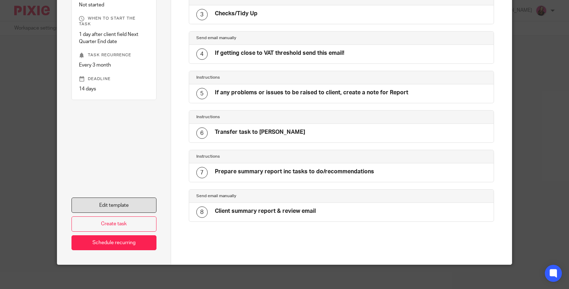
click at [134, 202] on link "Edit template" at bounding box center [114, 204] width 85 height 15
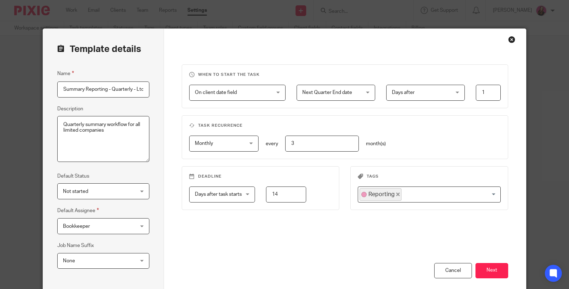
scroll to position [0, 9]
click at [453, 268] on div "Cancel" at bounding box center [453, 270] width 38 height 15
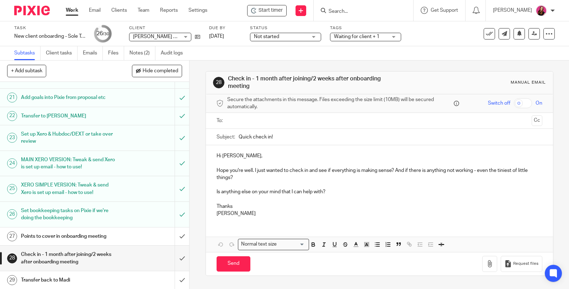
scroll to position [496, 0]
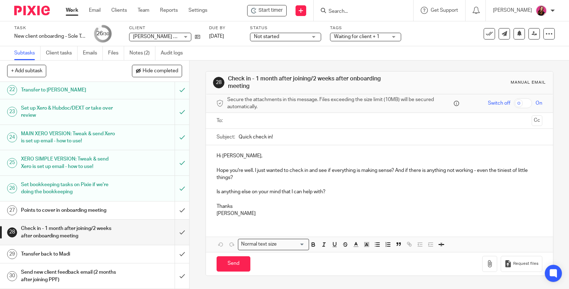
click at [70, 216] on h1 "Points to cover in onboarding meeting" at bounding box center [70, 210] width 98 height 11
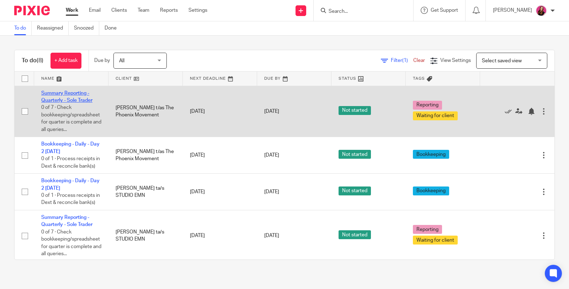
click at [64, 101] on link "Summary Reporting - Quarterly - Sole Trader" at bounding box center [66, 97] width 51 height 12
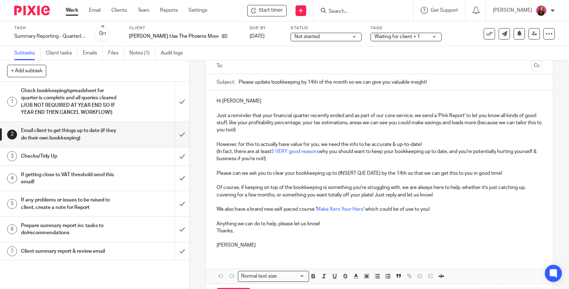
scroll to position [79, 0]
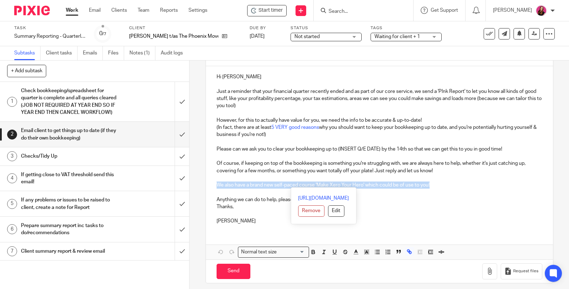
drag, startPoint x: 429, startPoint y: 185, endPoint x: 212, endPoint y: 187, distance: 217.8
click at [212, 187] on div "Hi Samantha Just a reminder that your financial quarter recently ended and as p…" at bounding box center [379, 148] width 347 height 164
copy p "We also have a brand new self-paced course ' Make Xero Your Hero ' which could …"
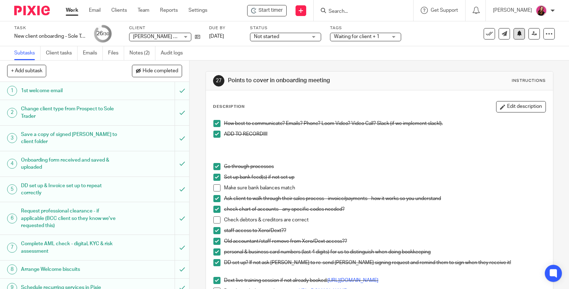
click at [517, 36] on icon at bounding box center [519, 33] width 5 height 5
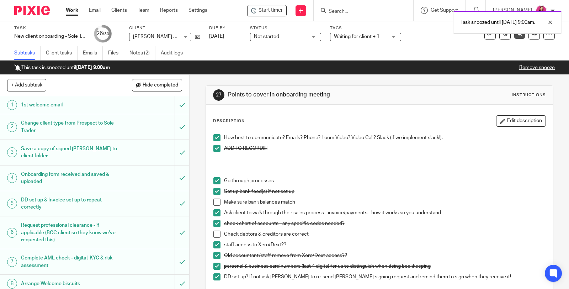
scroll to position [147, 0]
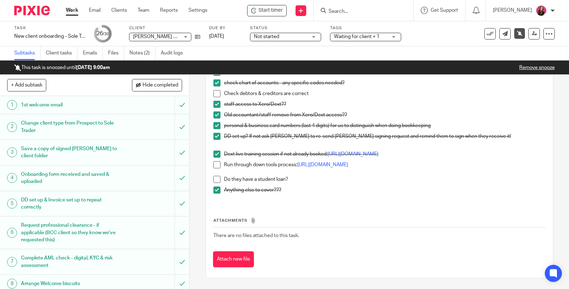
click at [74, 12] on link "Work" at bounding box center [72, 10] width 12 height 7
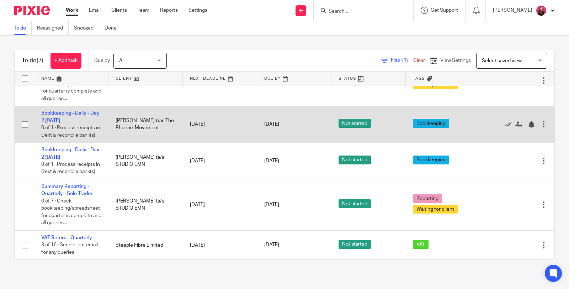
scroll to position [39, 0]
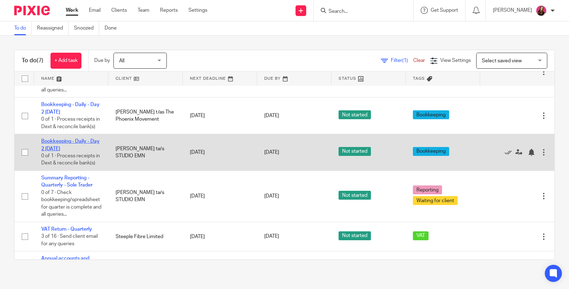
click at [78, 146] on link "Bookkeeping - Daily - Day 2 [DATE]" at bounding box center [70, 145] width 58 height 12
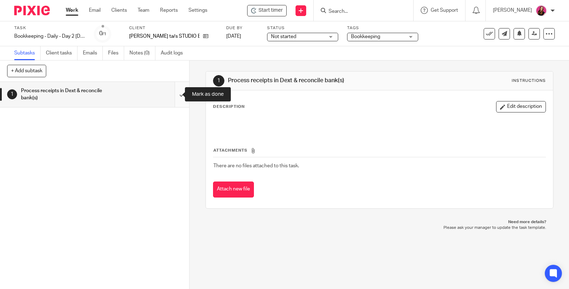
click at [173, 95] on input "submit" at bounding box center [94, 94] width 189 height 25
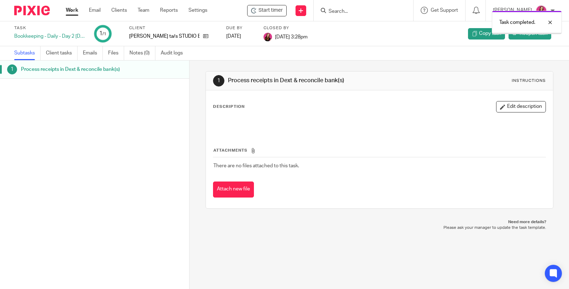
click at [70, 13] on link "Work" at bounding box center [72, 10] width 12 height 7
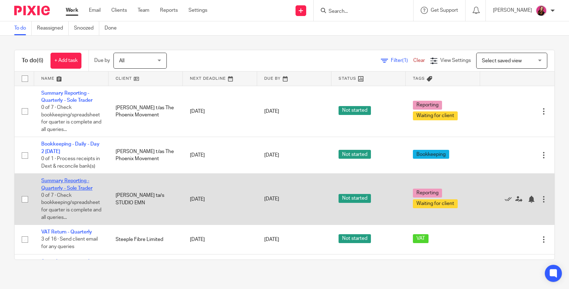
click at [86, 190] on link "Summary Reporting - Quarterly - Sole Trader" at bounding box center [66, 184] width 51 height 12
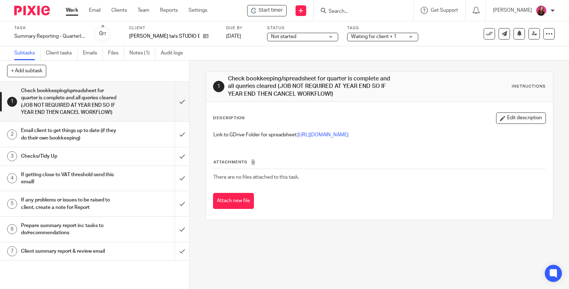
click at [77, 142] on h1 "Email client to get things up to date (if they do their own bookkeeping)" at bounding box center [70, 134] width 98 height 18
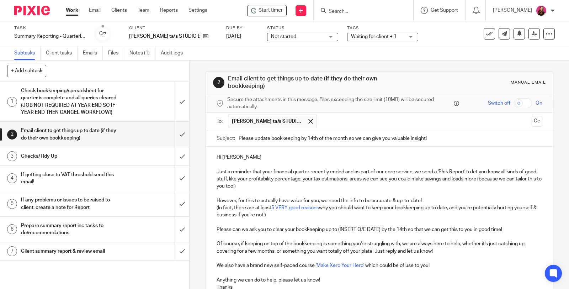
click at [312, 137] on input "Please update bookkeeping by 14th of the month so we can give you valuable insi…" at bounding box center [391, 138] width 304 height 16
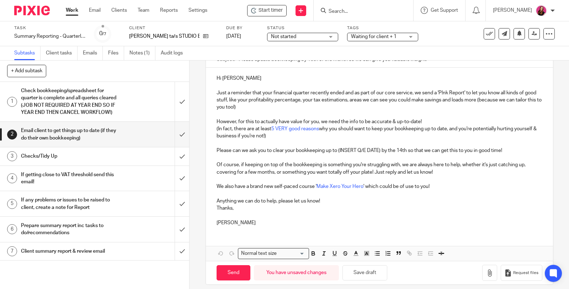
scroll to position [83, 0]
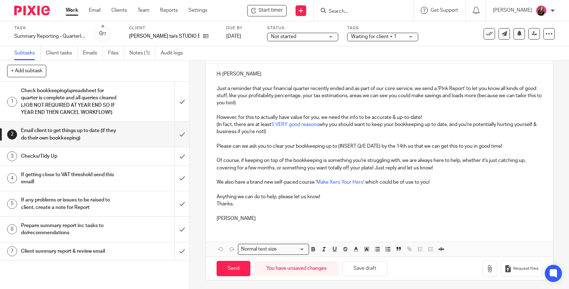
type input "Please update bookkeeping by 16th of the month so we can give you valuable insi…"
click at [378, 146] on p "Please can we ask you to clear your bookkeeping up to (INSERT Q/E DATE) by the …" at bounding box center [380, 146] width 326 height 7
click at [410, 145] on p "Please can we ask you to clear your bookkeeping up to (30th September 2025) by …" at bounding box center [380, 146] width 326 height 7
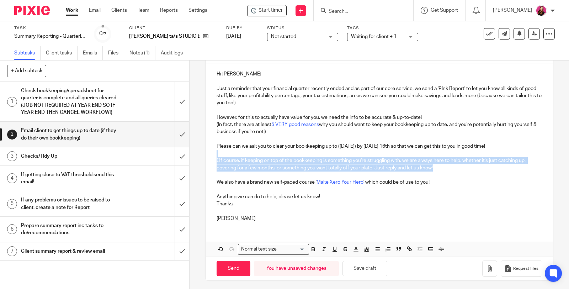
drag, startPoint x: 436, startPoint y: 167, endPoint x: 213, endPoint y: 152, distance: 222.8
click at [213, 152] on div "Hi Erin Just a reminder that your financial quarter recently ended and as part …" at bounding box center [379, 145] width 347 height 164
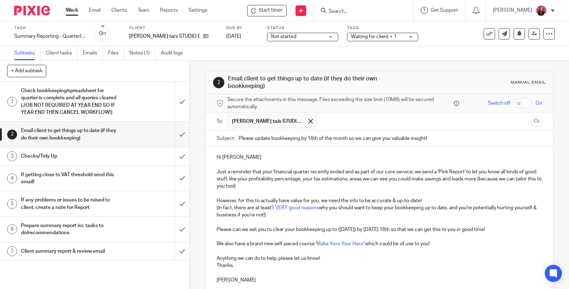
scroll to position [62, 0]
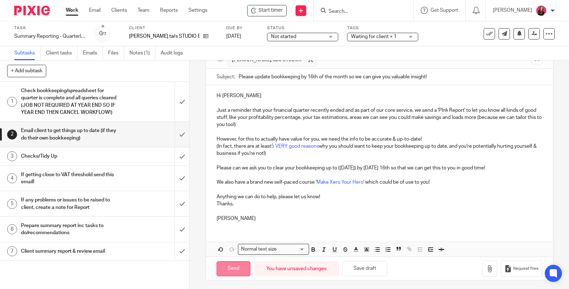
click at [239, 268] on input "Send" at bounding box center [234, 268] width 34 height 15
type input "Sent"
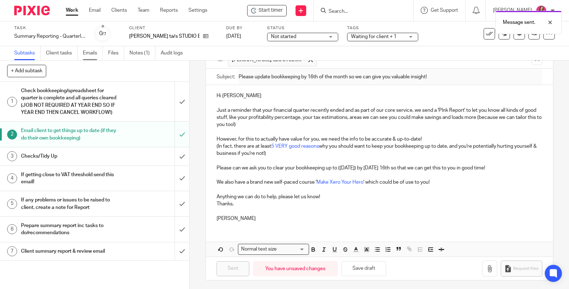
click at [88, 54] on link "Emails" at bounding box center [93, 53] width 20 height 14
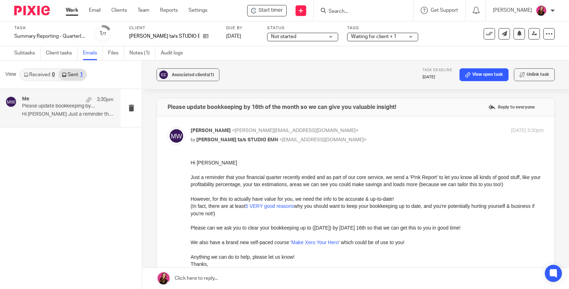
scroll to position [130, 0]
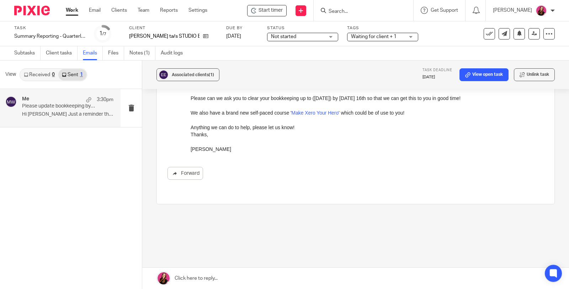
click at [199, 278] on link at bounding box center [355, 278] width 427 height 21
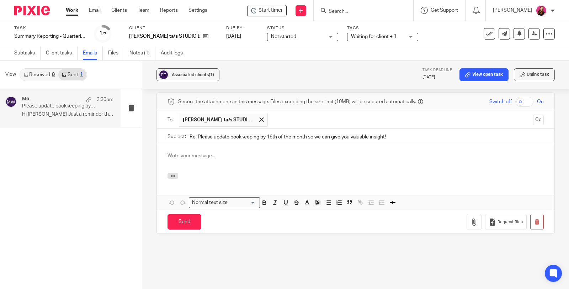
scroll to position [0, 0]
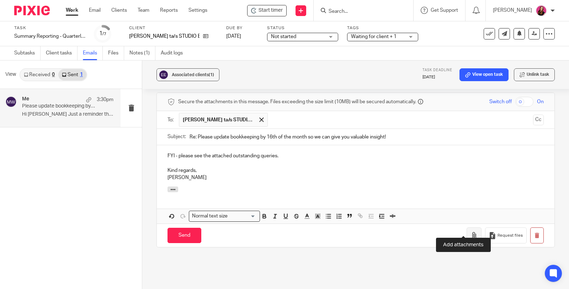
click at [470, 227] on button "button" at bounding box center [474, 235] width 15 height 16
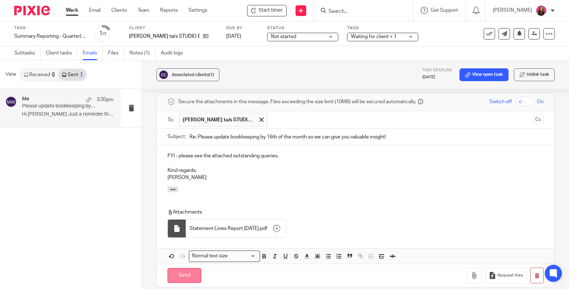
click at [185, 270] on input "Send" at bounding box center [185, 275] width 34 height 15
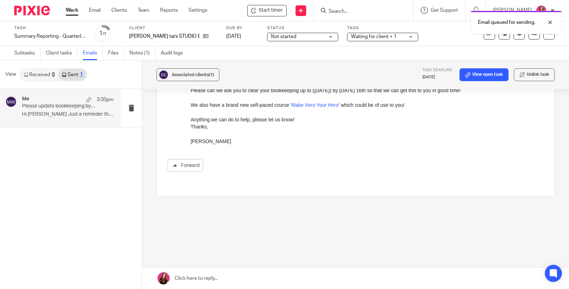
scroll to position [130, 0]
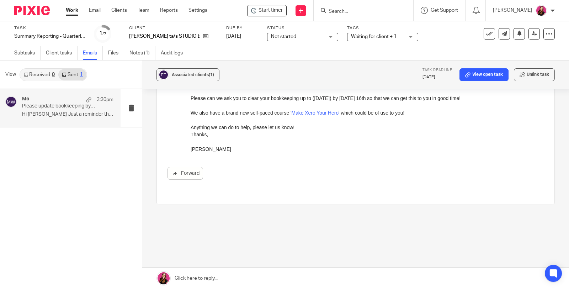
click at [74, 13] on link "Work" at bounding box center [72, 10] width 12 height 7
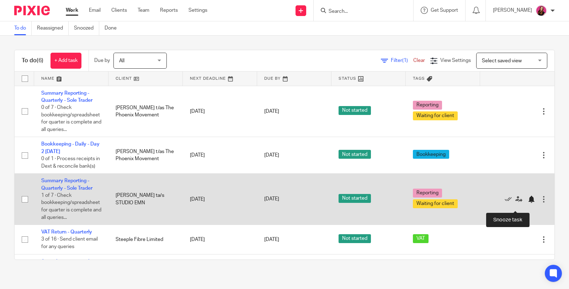
click at [528, 203] on div at bounding box center [531, 199] width 7 height 7
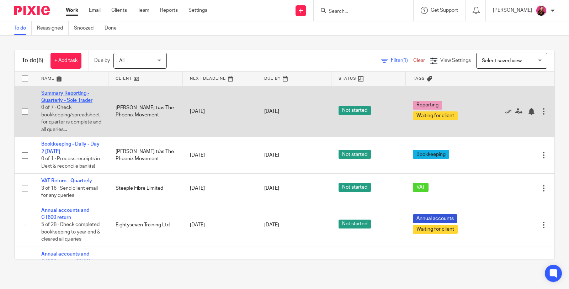
click at [84, 94] on link "Summary Reporting - Quarterly - Sole Trader" at bounding box center [66, 97] width 51 height 12
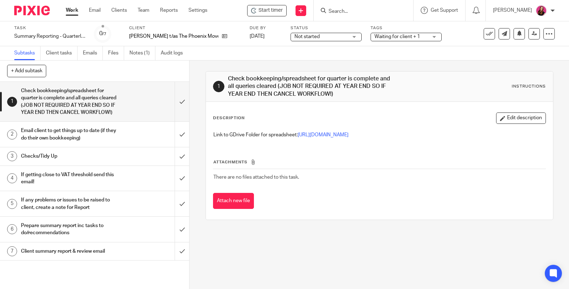
click at [341, 9] on input "Search" at bounding box center [360, 12] width 64 height 6
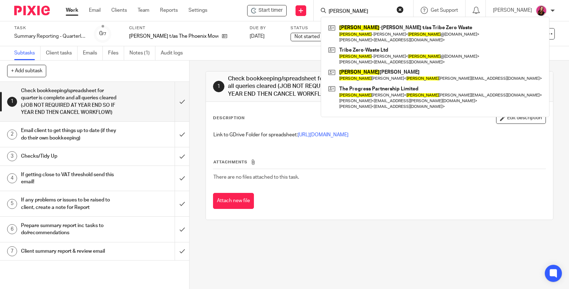
type input "katie"
click button "submit" at bounding box center [0, 0] width 0 height 0
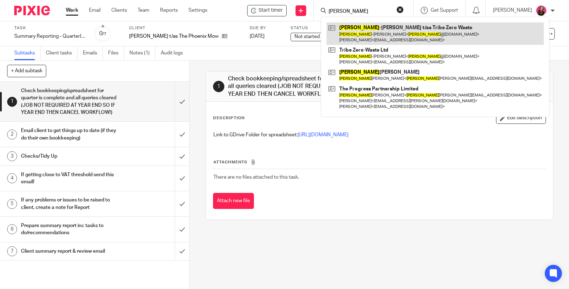
click at [395, 27] on link at bounding box center [435, 33] width 217 height 22
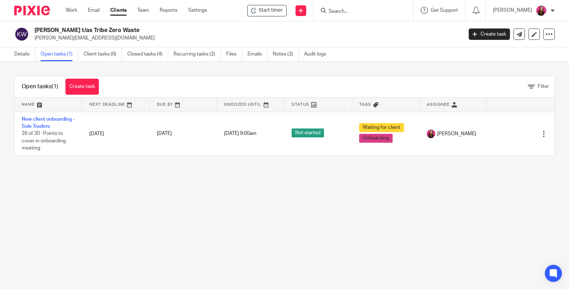
click at [68, 117] on link "New client onboarding - Sole Traders" at bounding box center [48, 123] width 53 height 12
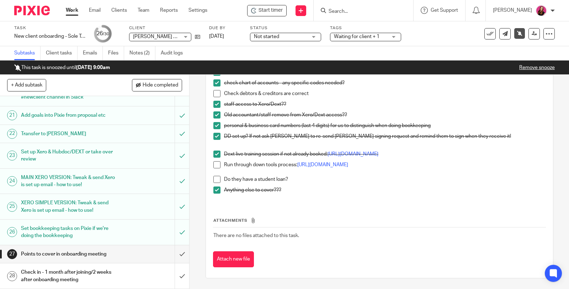
scroll to position [391, 0]
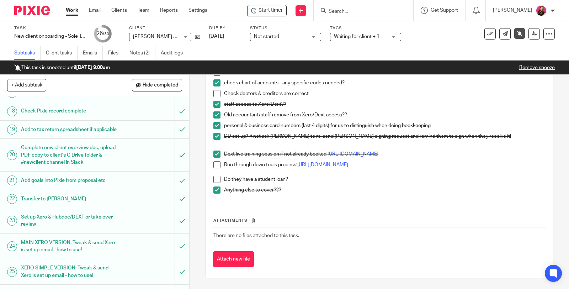
click at [76, 226] on h1 "Set up Xero & Hubdoc/DEXT or take over review" at bounding box center [70, 221] width 98 height 18
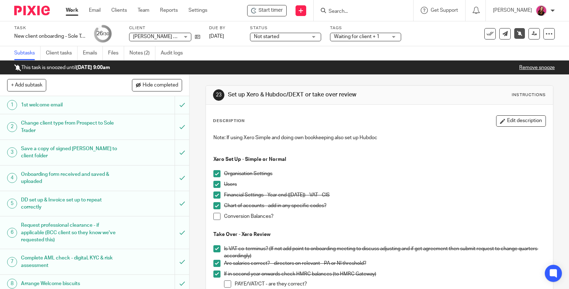
drag, startPoint x: 215, startPoint y: 218, endPoint x: 225, endPoint y: 212, distance: 11.4
click at [215, 218] on span at bounding box center [216, 216] width 7 height 7
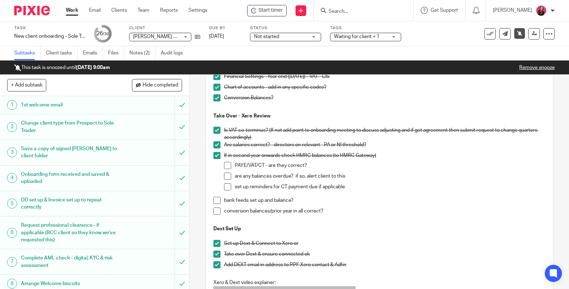
click at [216, 213] on span at bounding box center [216, 210] width 7 height 7
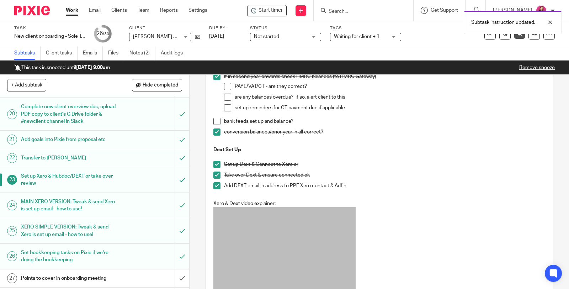
scroll to position [474, 0]
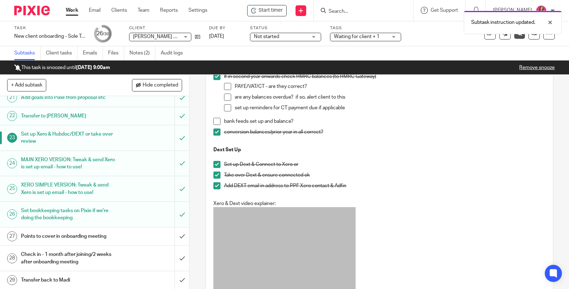
click at [76, 10] on link "Work" at bounding box center [72, 10] width 12 height 7
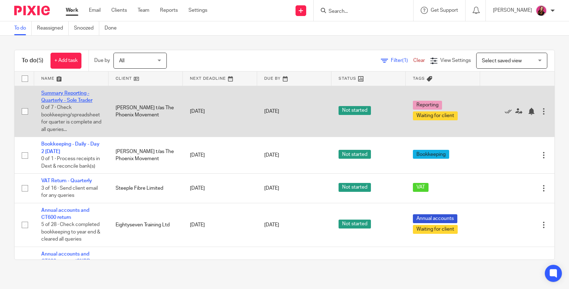
click at [72, 93] on link "Summary Reporting - Quarterly - Sole Trader" at bounding box center [66, 97] width 51 height 12
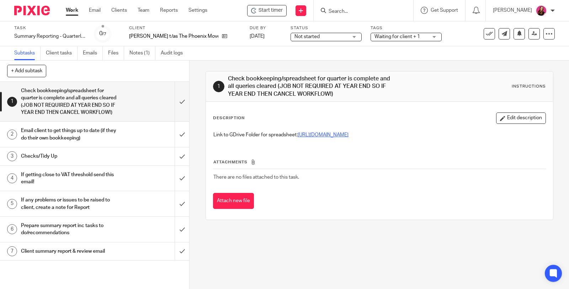
click at [329, 135] on link "[URL][DOMAIN_NAME]" at bounding box center [323, 134] width 51 height 5
